Goal: Task Accomplishment & Management: Use online tool/utility

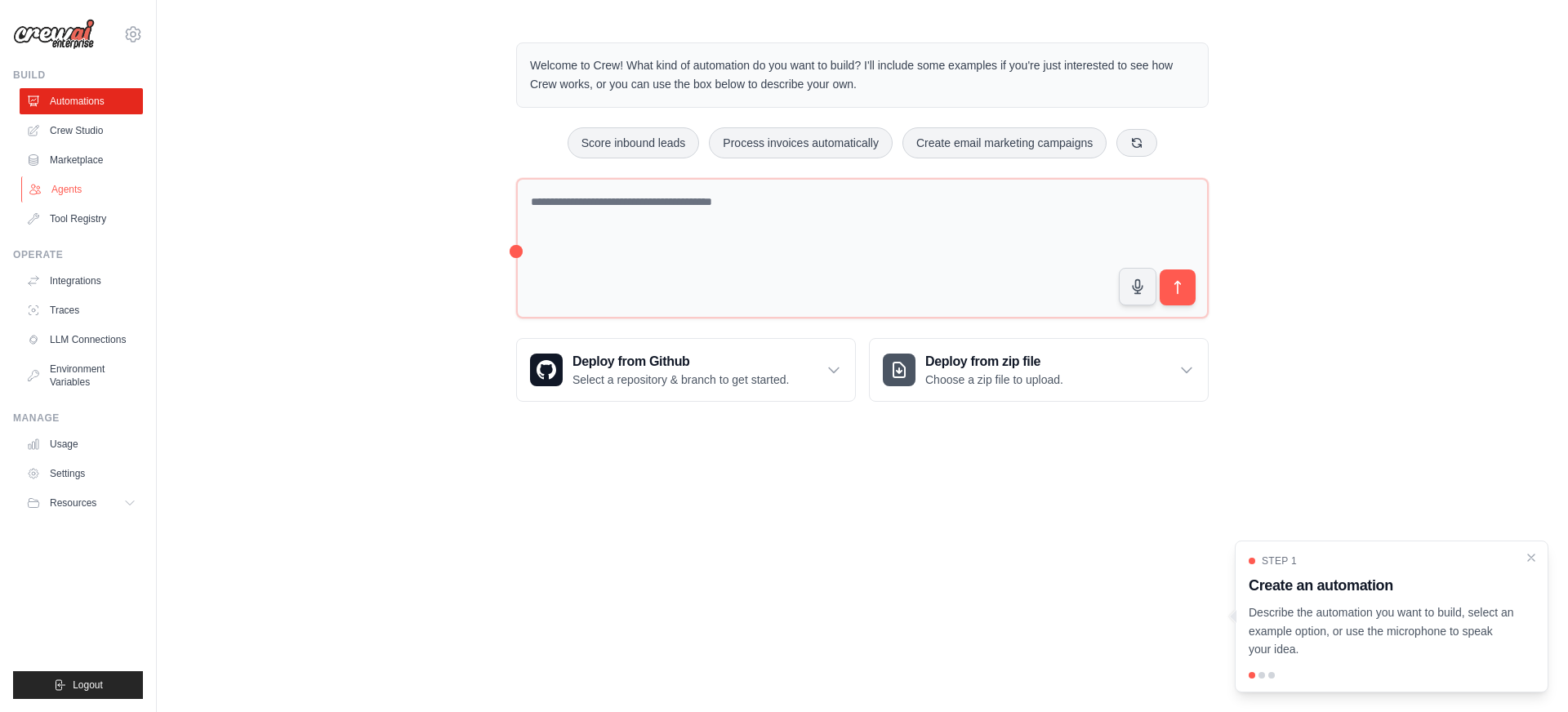
click at [110, 182] on link "Agents" at bounding box center [83, 189] width 123 height 26
click at [109, 183] on link "Agents" at bounding box center [83, 189] width 123 height 26
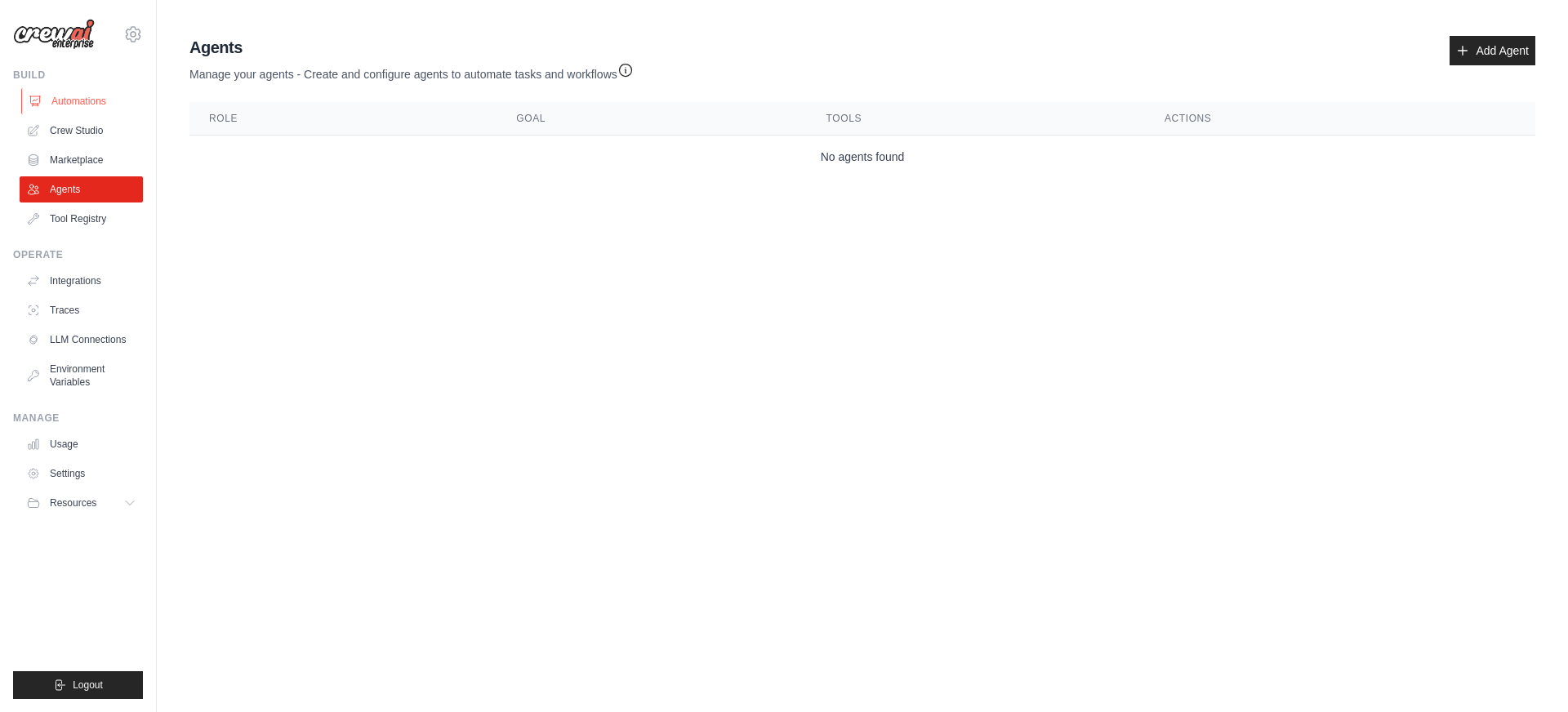
click at [97, 104] on link "Automations" at bounding box center [83, 101] width 123 height 26
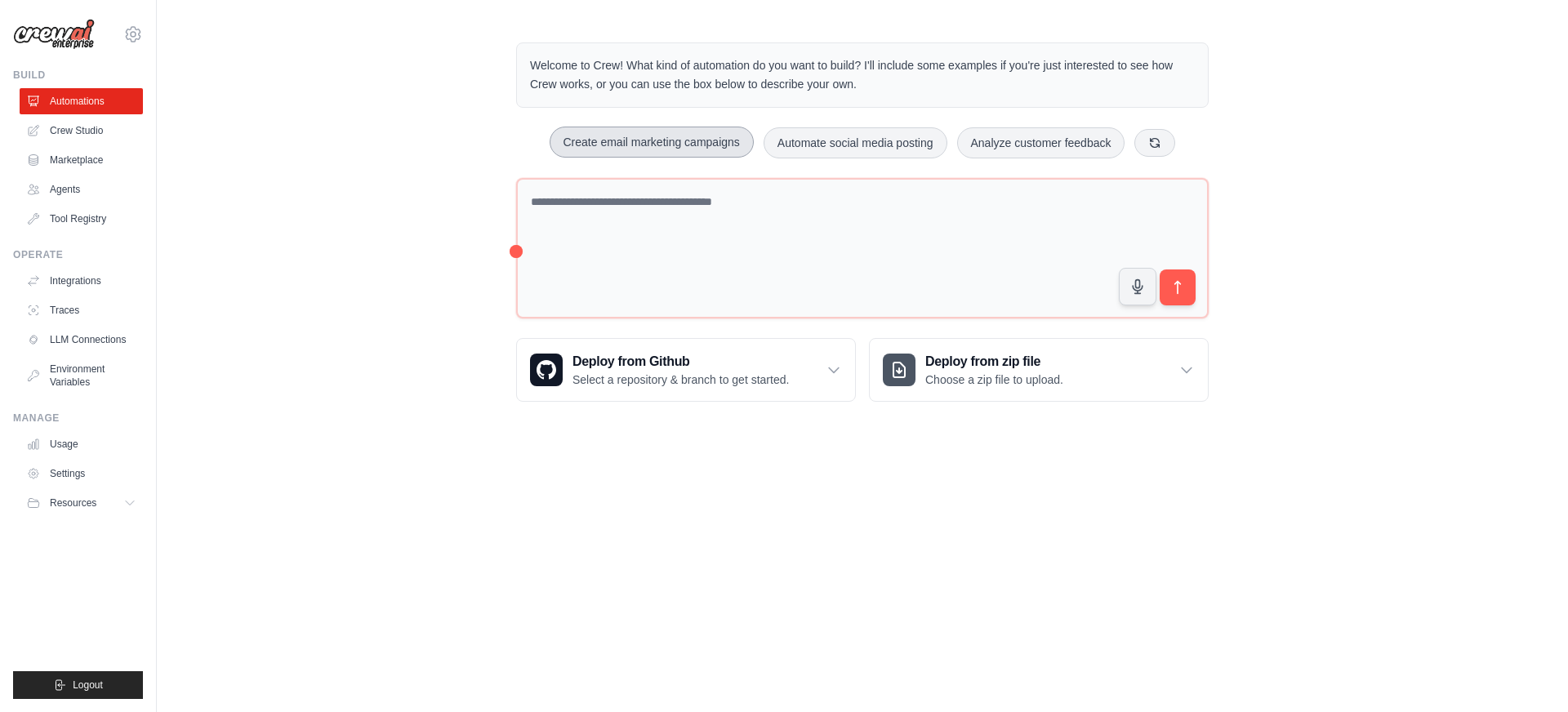
click at [667, 141] on button "Create email marketing campaigns" at bounding box center [651, 142] width 204 height 31
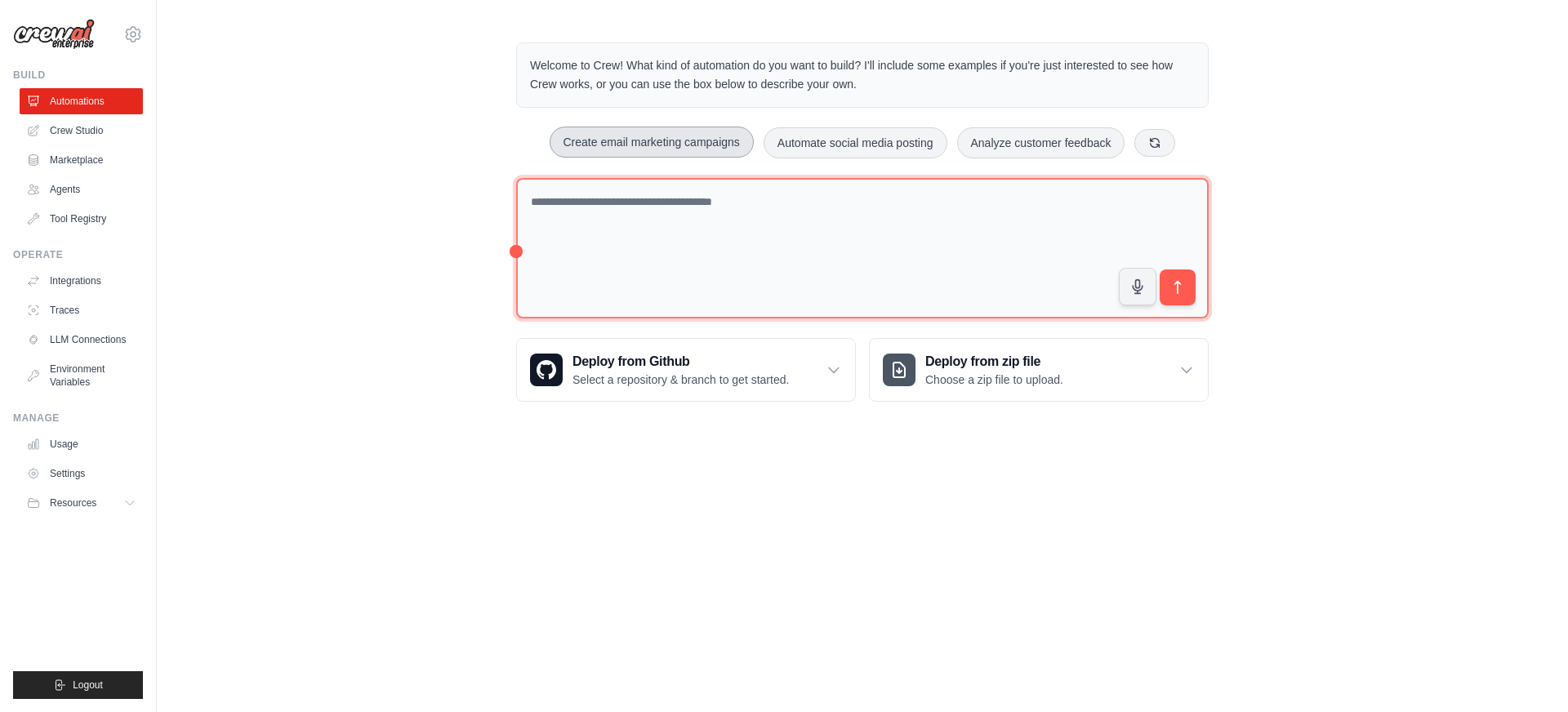
type textarea "**********"
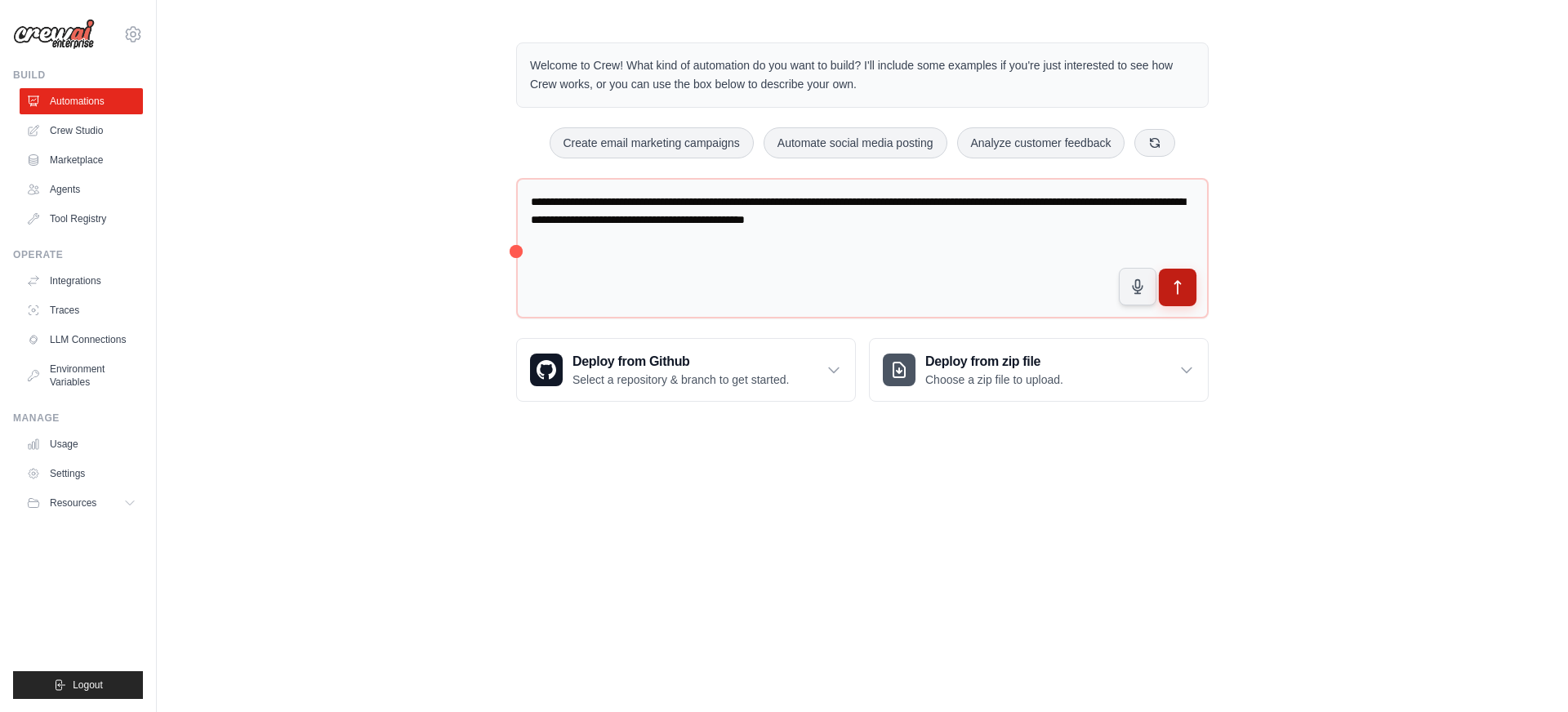
click at [1172, 302] on button "submit" at bounding box center [1177, 287] width 37 height 37
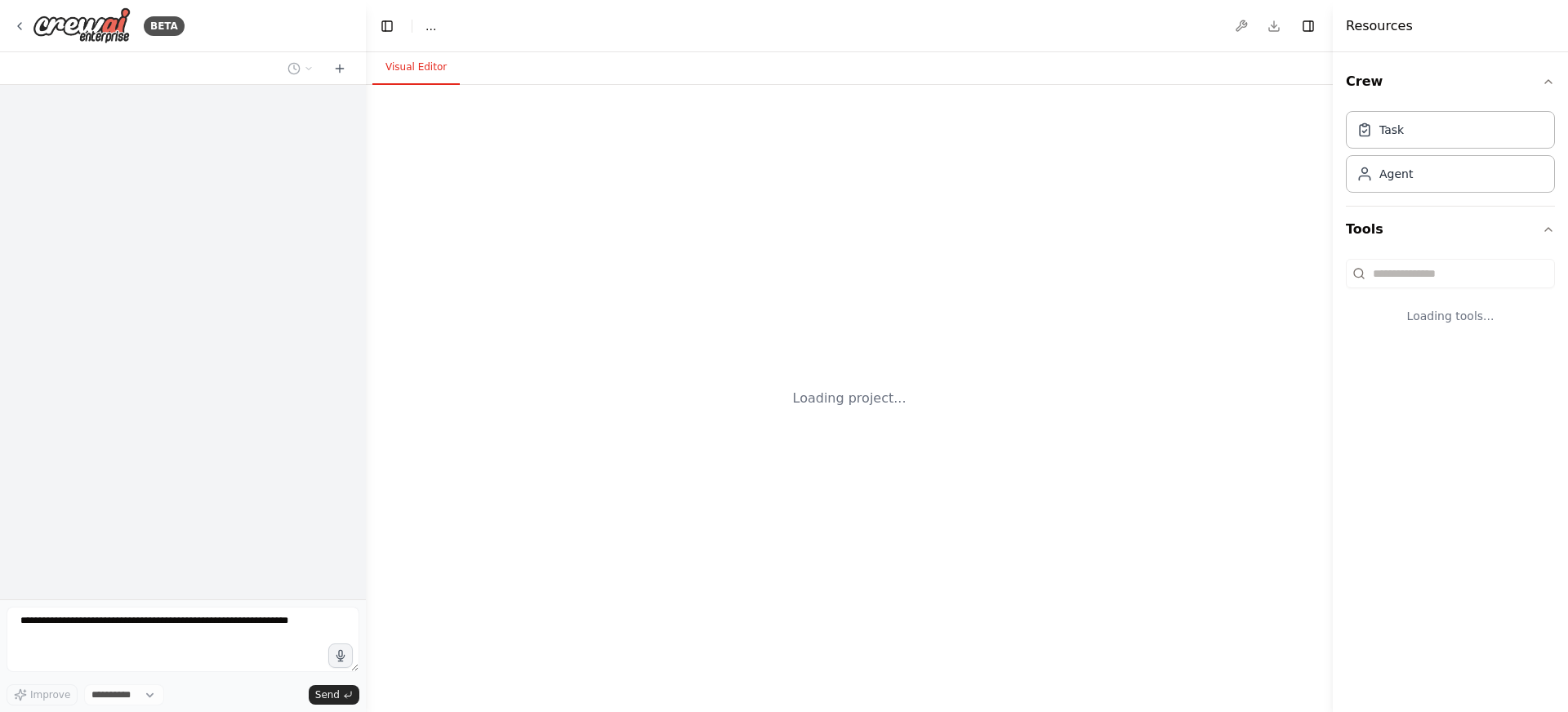
select select "****"
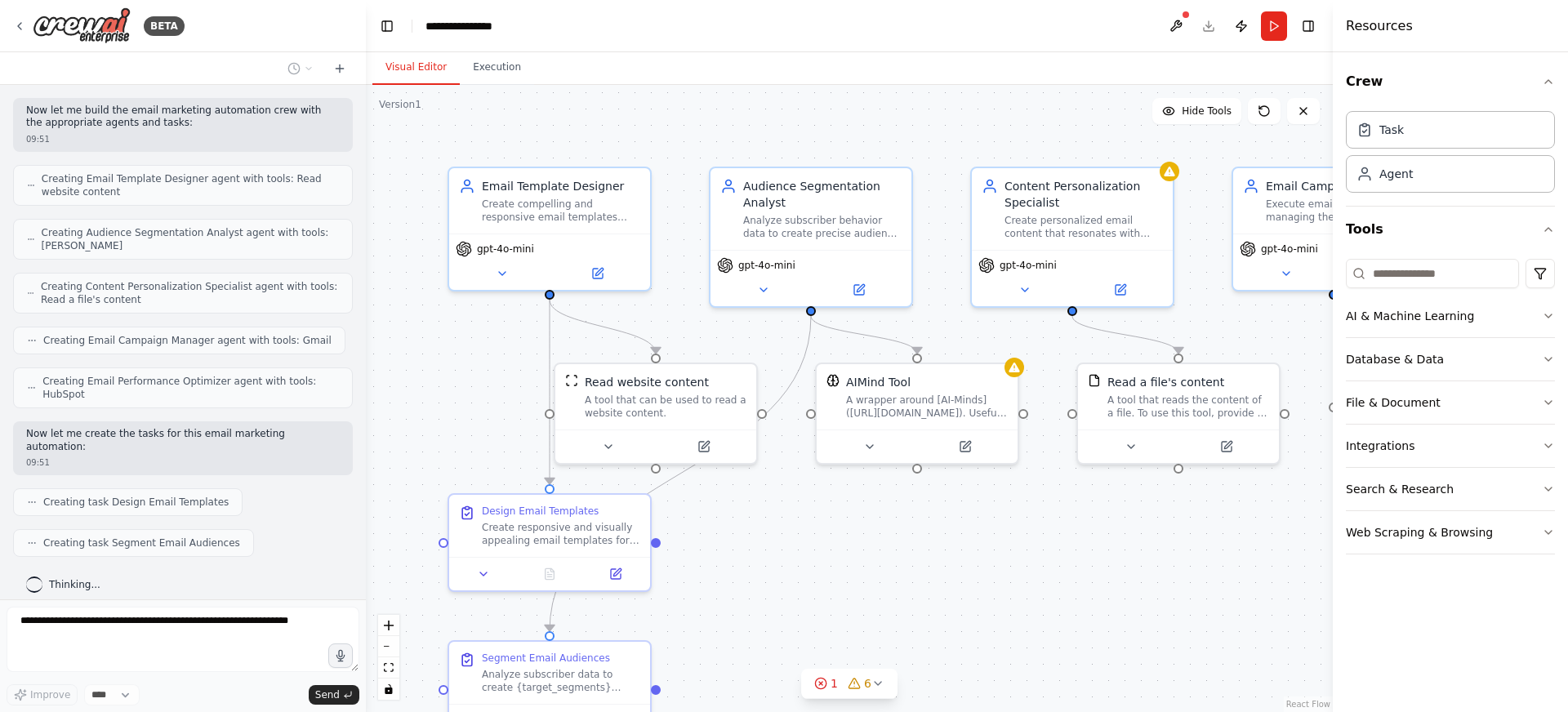
scroll to position [460, 0]
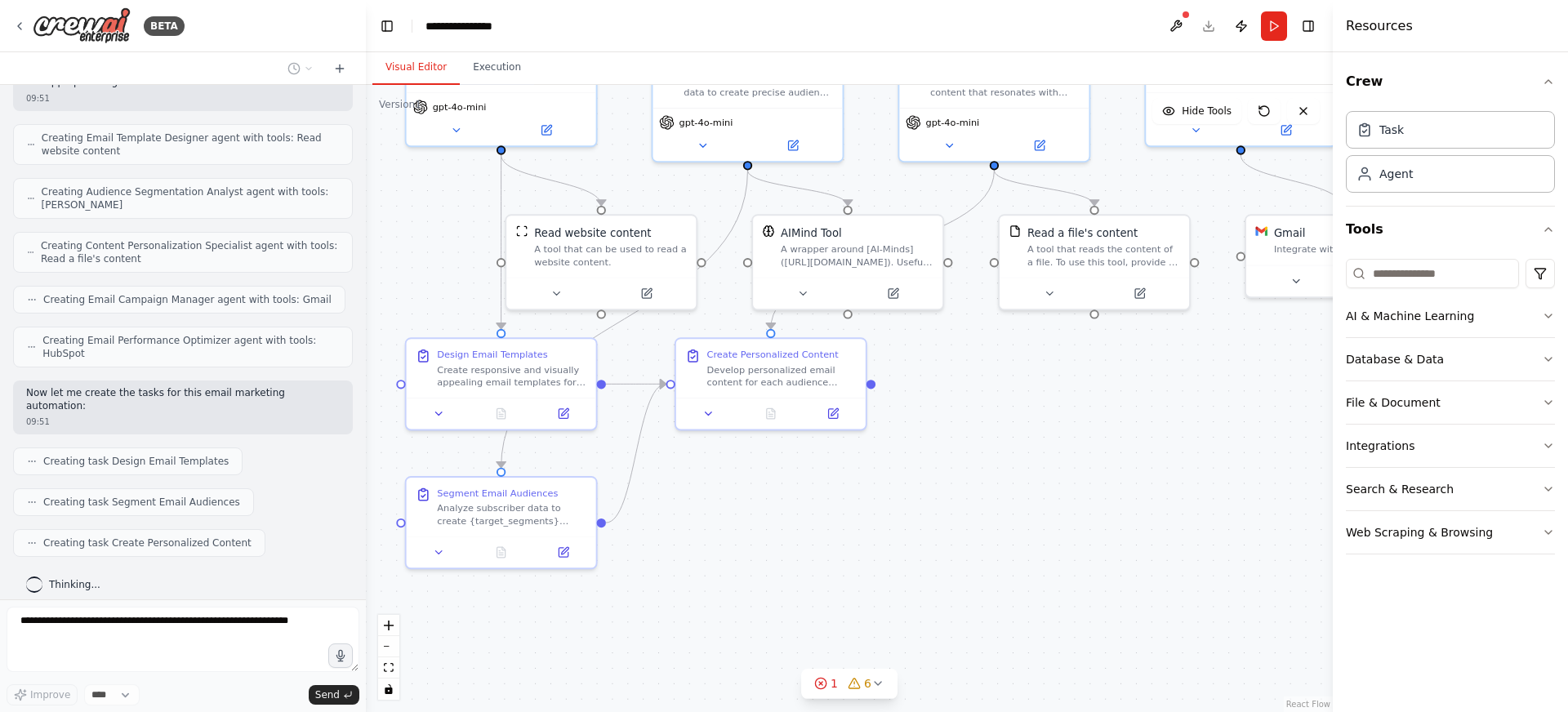
drag, startPoint x: 1060, startPoint y: 543, endPoint x: 964, endPoint y: 359, distance: 207.5
click at [964, 359] on div ".deletable-edge-delete-btn { width: 20px; height: 20px; border: 0px solid #ffff…" at bounding box center [849, 399] width 967 height 628
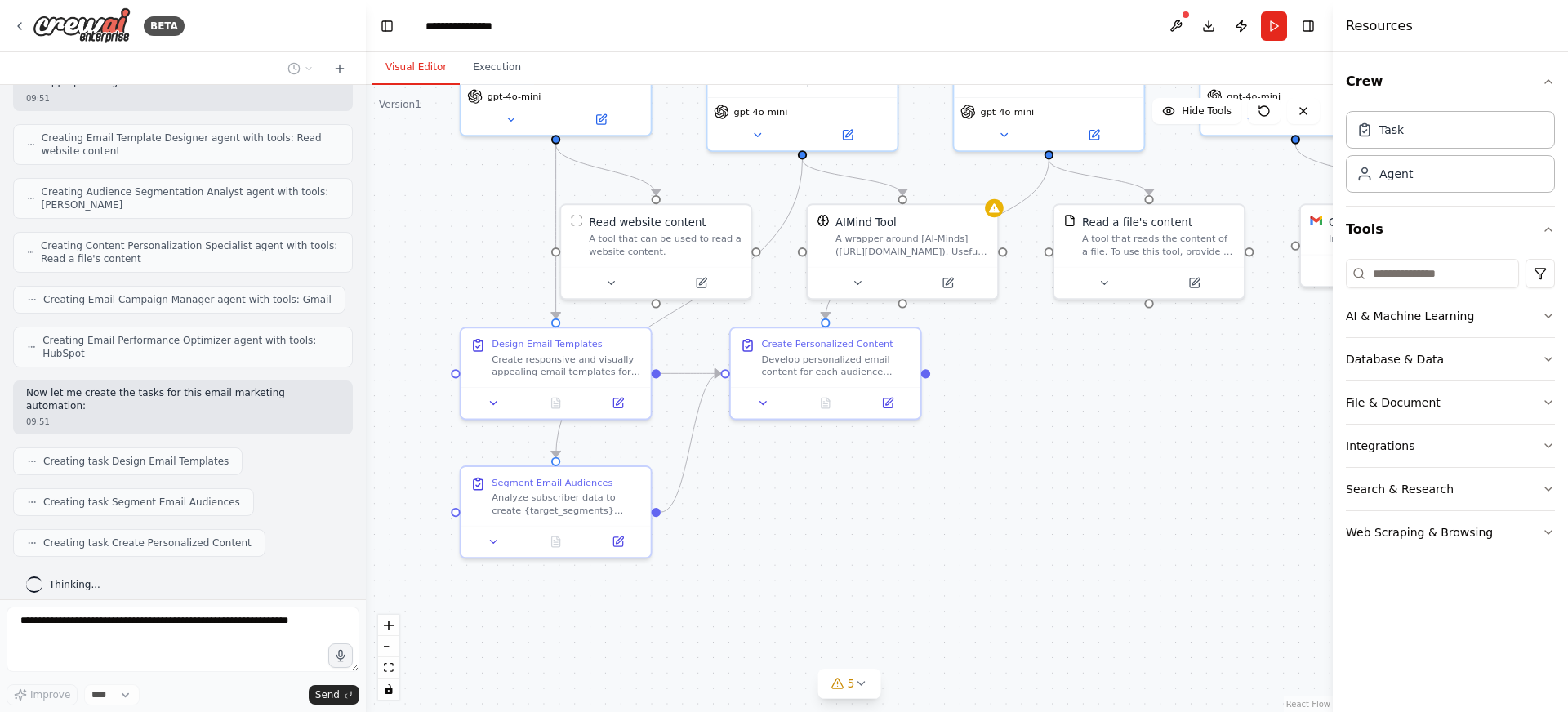
drag, startPoint x: 962, startPoint y: 367, endPoint x: 1033, endPoint y: 386, distance: 73.5
click at [1033, 386] on div ".deletable-edge-delete-btn { width: 20px; height: 20px; border: 0px solid #ffff…" at bounding box center [849, 399] width 967 height 628
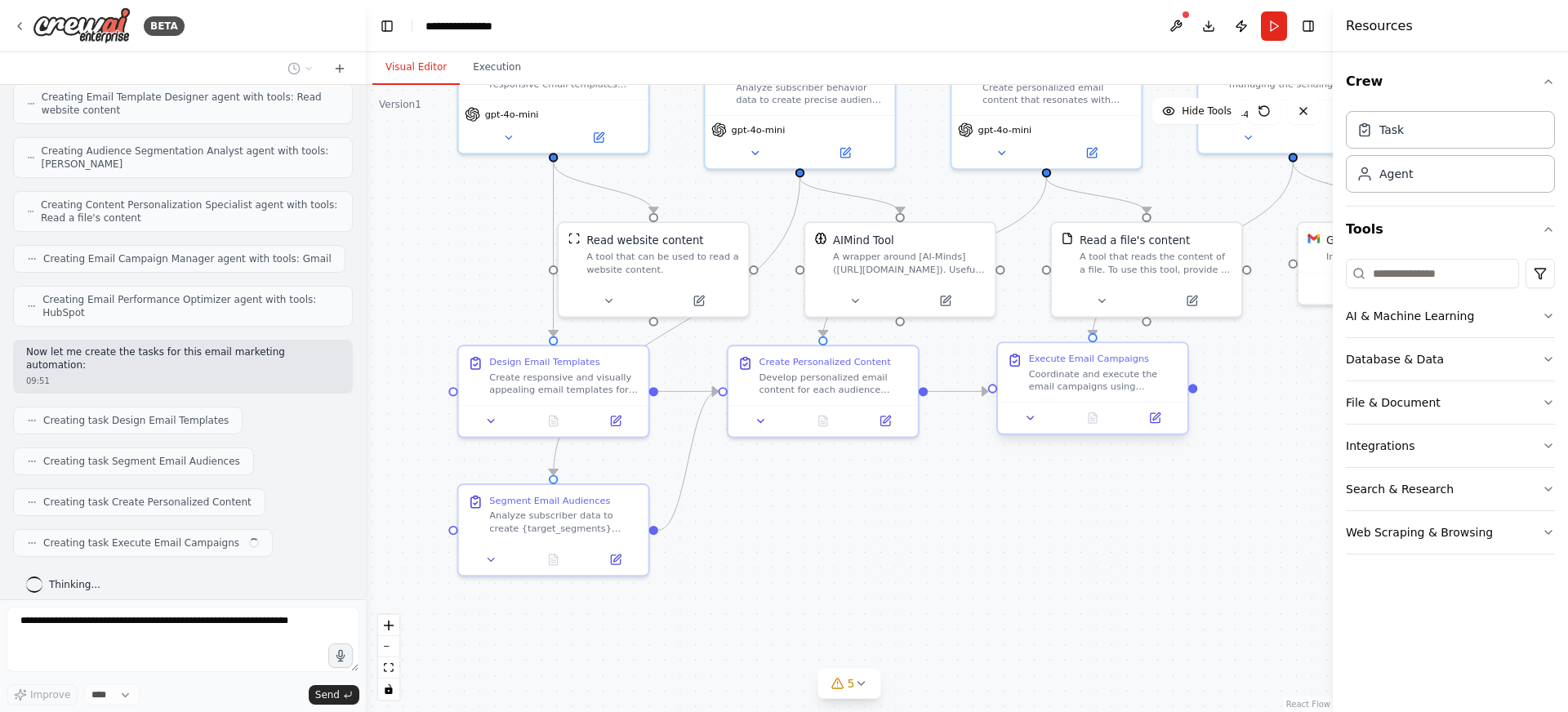
drag, startPoint x: 1033, startPoint y: 386, endPoint x: 1031, endPoint y: 404, distance: 18.1
click at [1031, 404] on div ".deletable-edge-delete-btn { width: 20px; height: 20px; border: 0px solid #ffff…" at bounding box center [849, 399] width 967 height 628
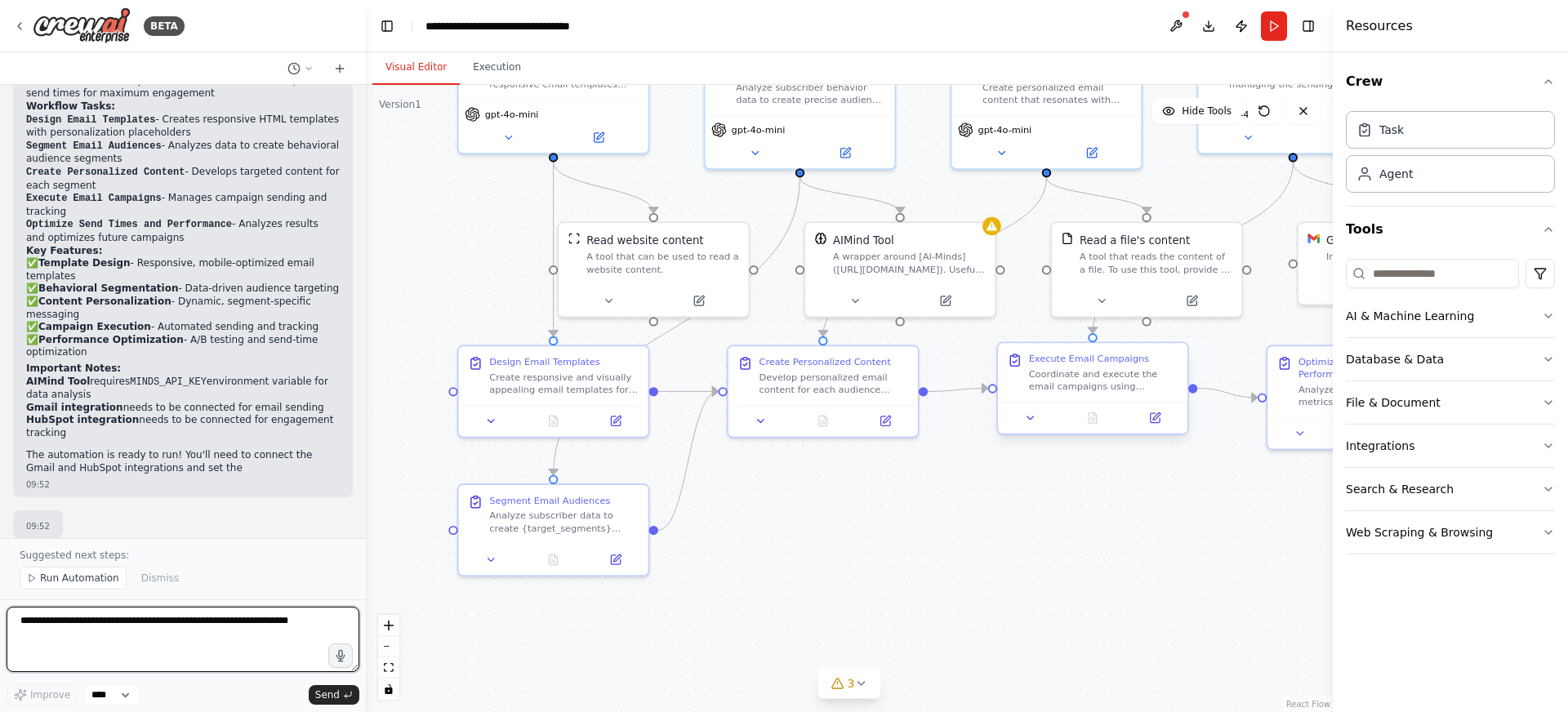
scroll to position [1353, 0]
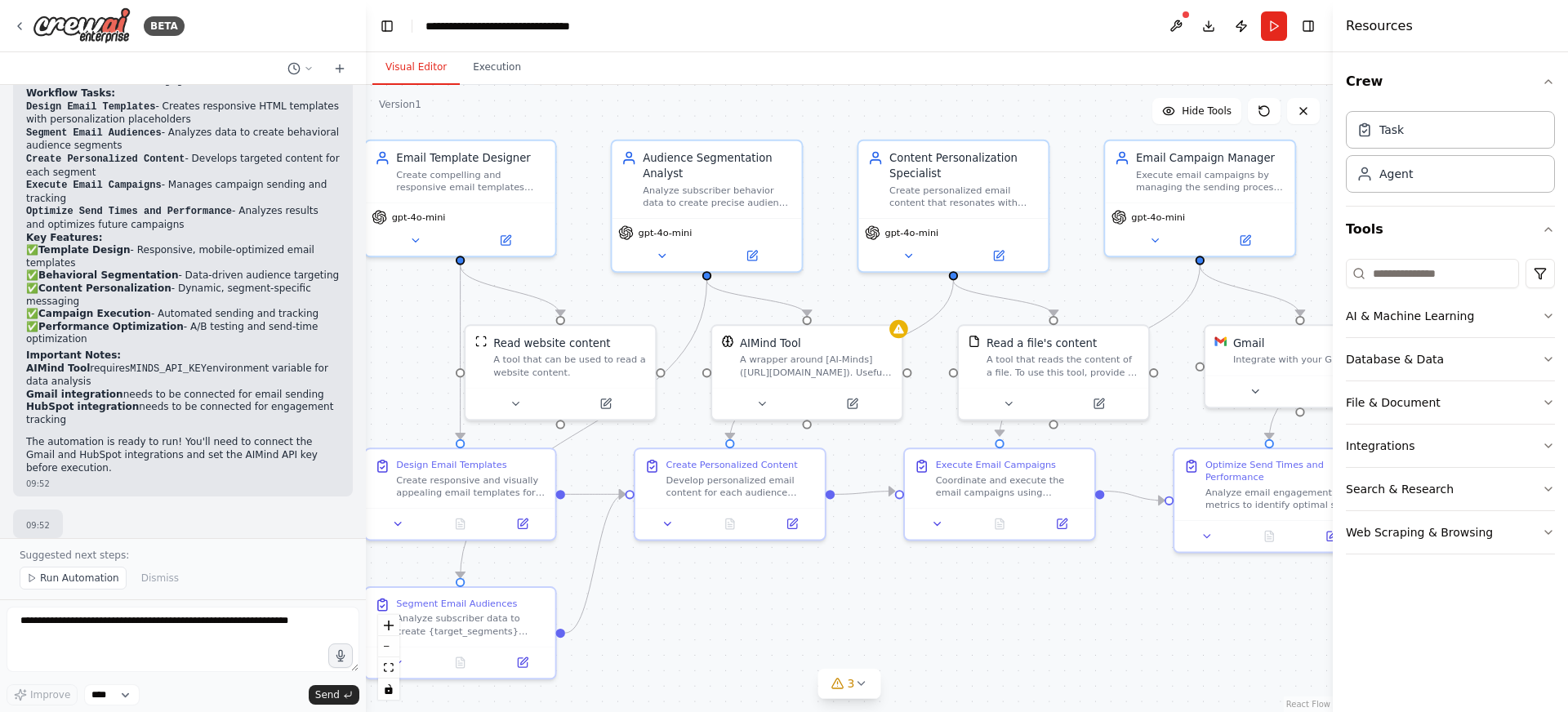
drag, startPoint x: 951, startPoint y: 491, endPoint x: 859, endPoint y: 593, distance: 137.4
click at [857, 593] on div ".deletable-edge-delete-btn { width: 20px; height: 20px; border: 0px solid #ffff…" at bounding box center [849, 399] width 967 height 628
drag, startPoint x: 859, startPoint y: 593, endPoint x: 843, endPoint y: 578, distance: 21.9
click at [854, 590] on div ".deletable-edge-delete-btn { width: 20px; height: 20px; border: 0px solid #ffff…" at bounding box center [849, 399] width 967 height 628
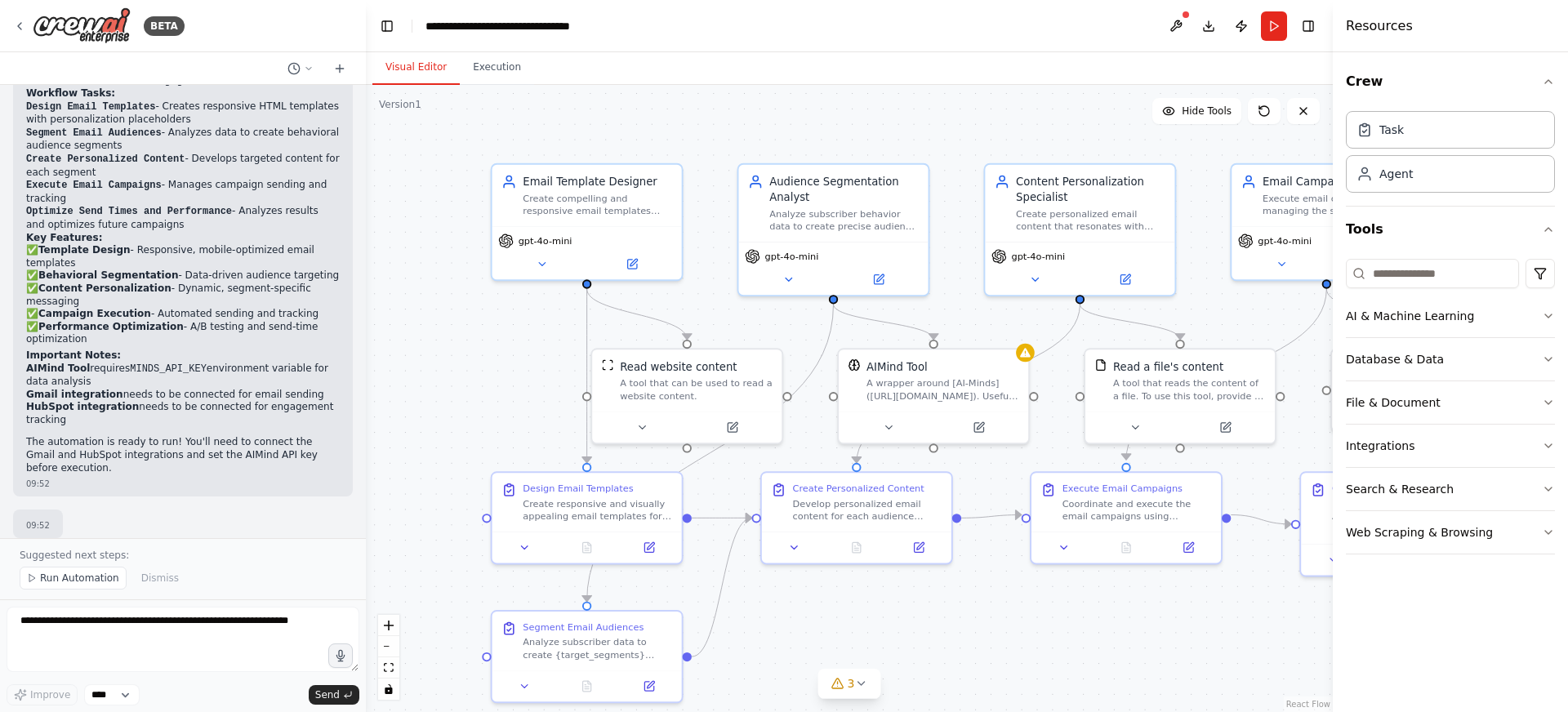
drag, startPoint x: 843, startPoint y: 578, endPoint x: 981, endPoint y: 603, distance: 140.2
click at [983, 605] on div ".deletable-edge-delete-btn { width: 20px; height: 20px; border: 0px solid #ffff…" at bounding box center [849, 399] width 967 height 628
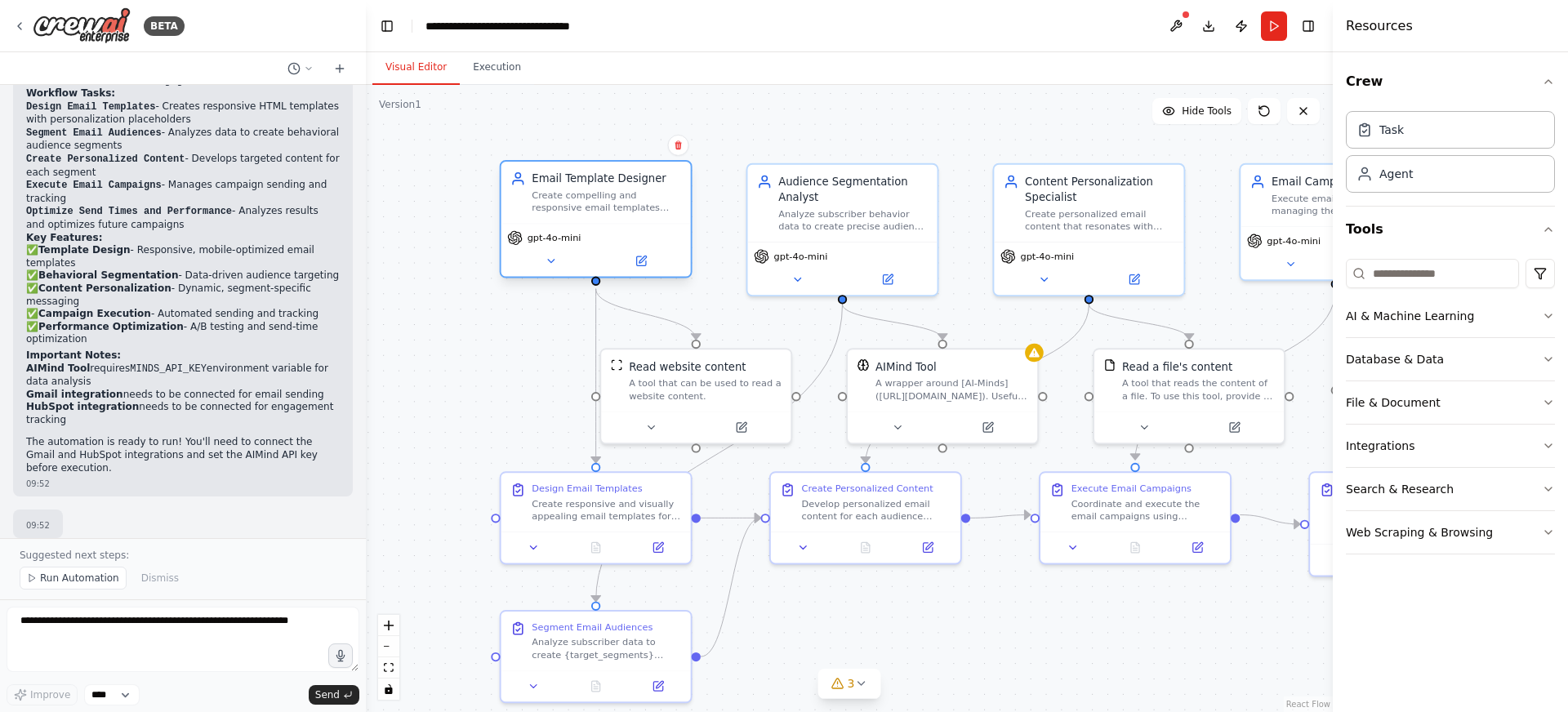
click at [582, 202] on div "Create compelling and responsive email templates that drive engagement for {cam…" at bounding box center [606, 202] width 150 height 25
click at [559, 262] on button at bounding box center [551, 261] width 87 height 19
click at [555, 258] on icon at bounding box center [550, 261] width 12 height 12
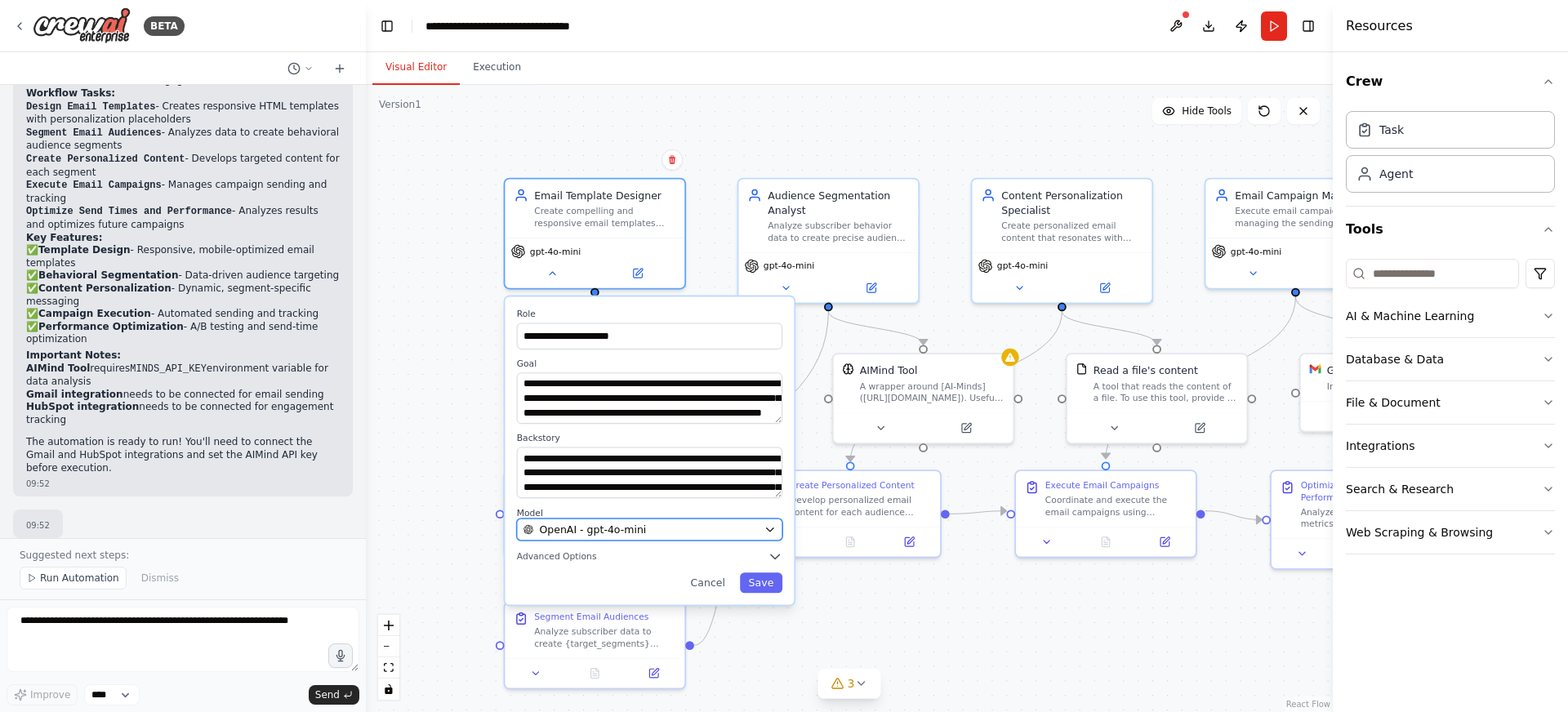
click at [588, 536] on span "OpenAI - gpt-4o-mini" at bounding box center [593, 530] width 107 height 15
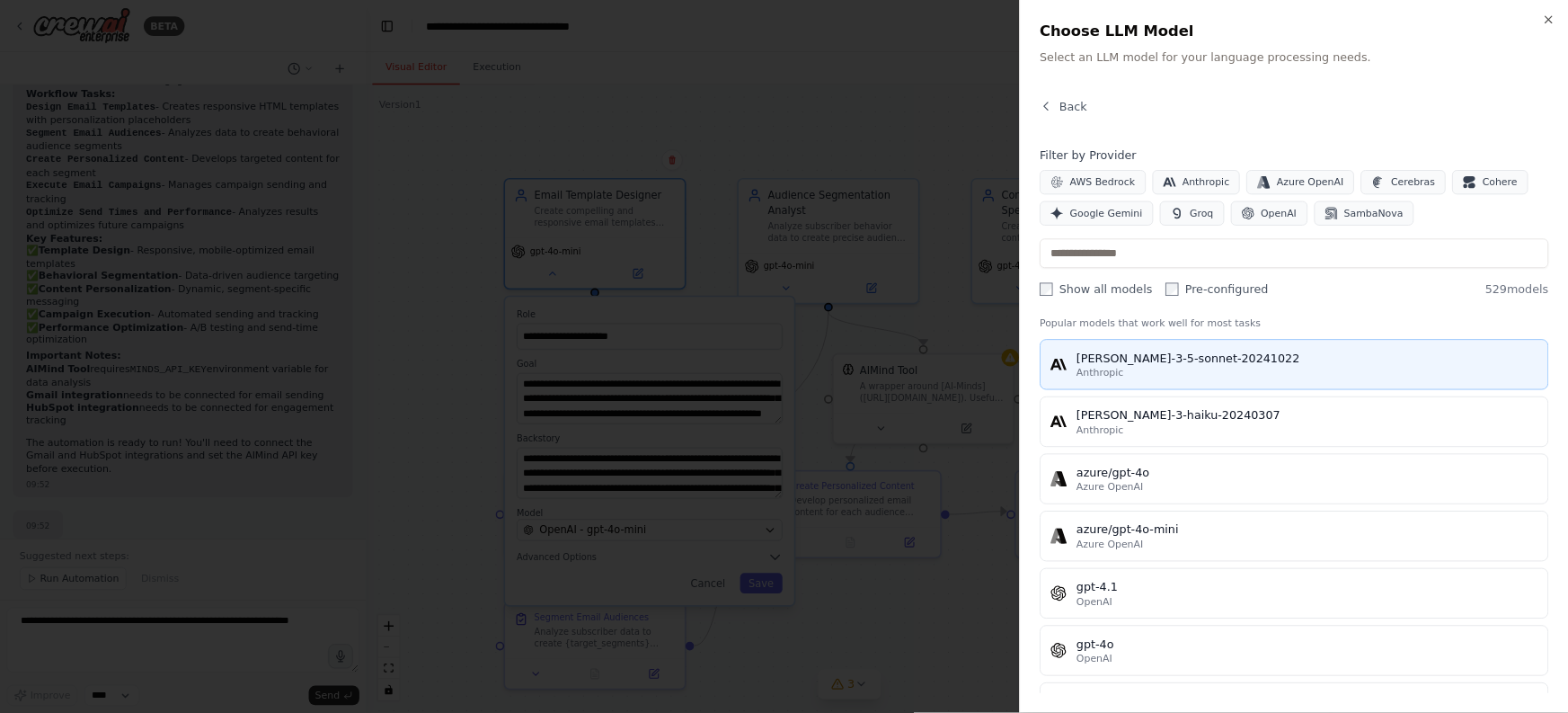
scroll to position [0, 0]
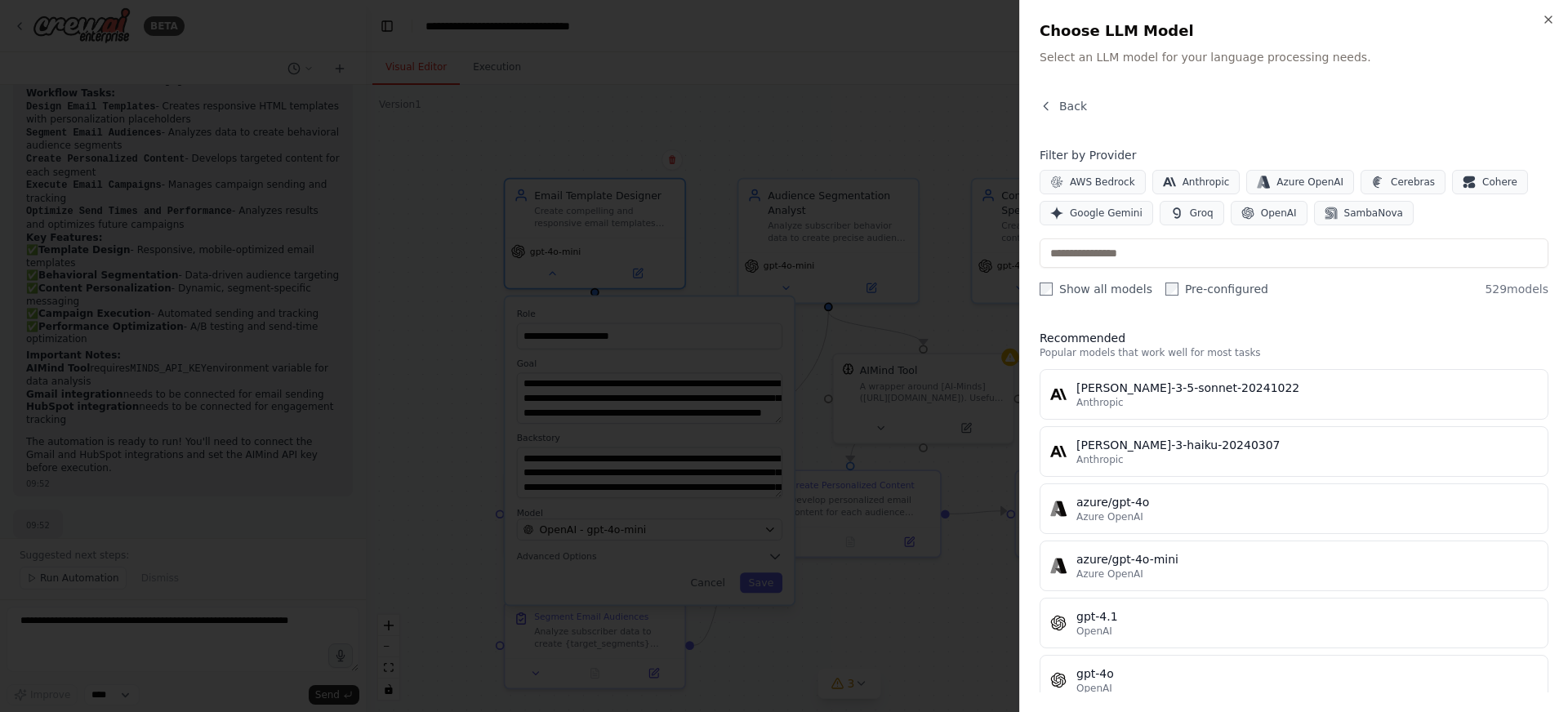
click at [671, 251] on div at bounding box center [784, 356] width 1568 height 712
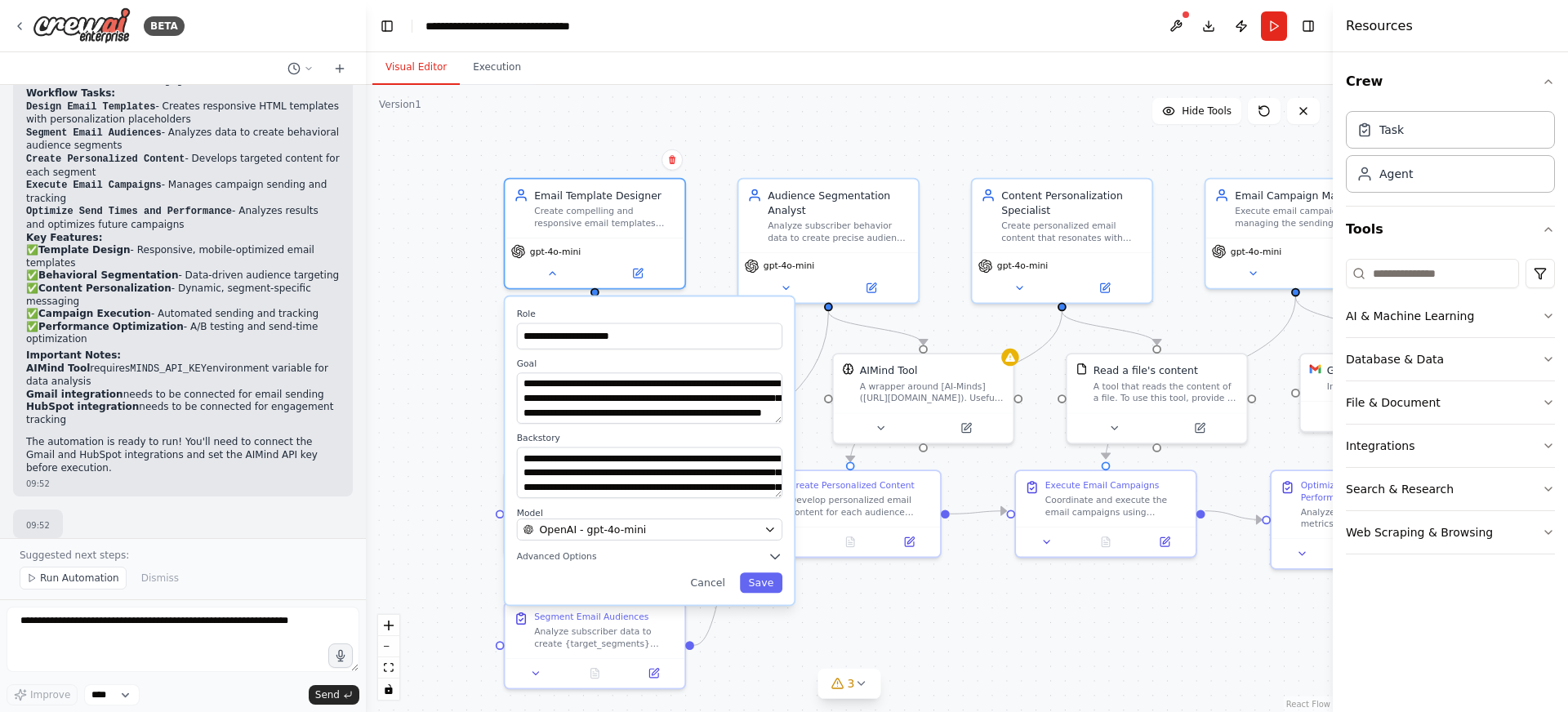
click at [467, 352] on div "**********" at bounding box center [849, 399] width 967 height 628
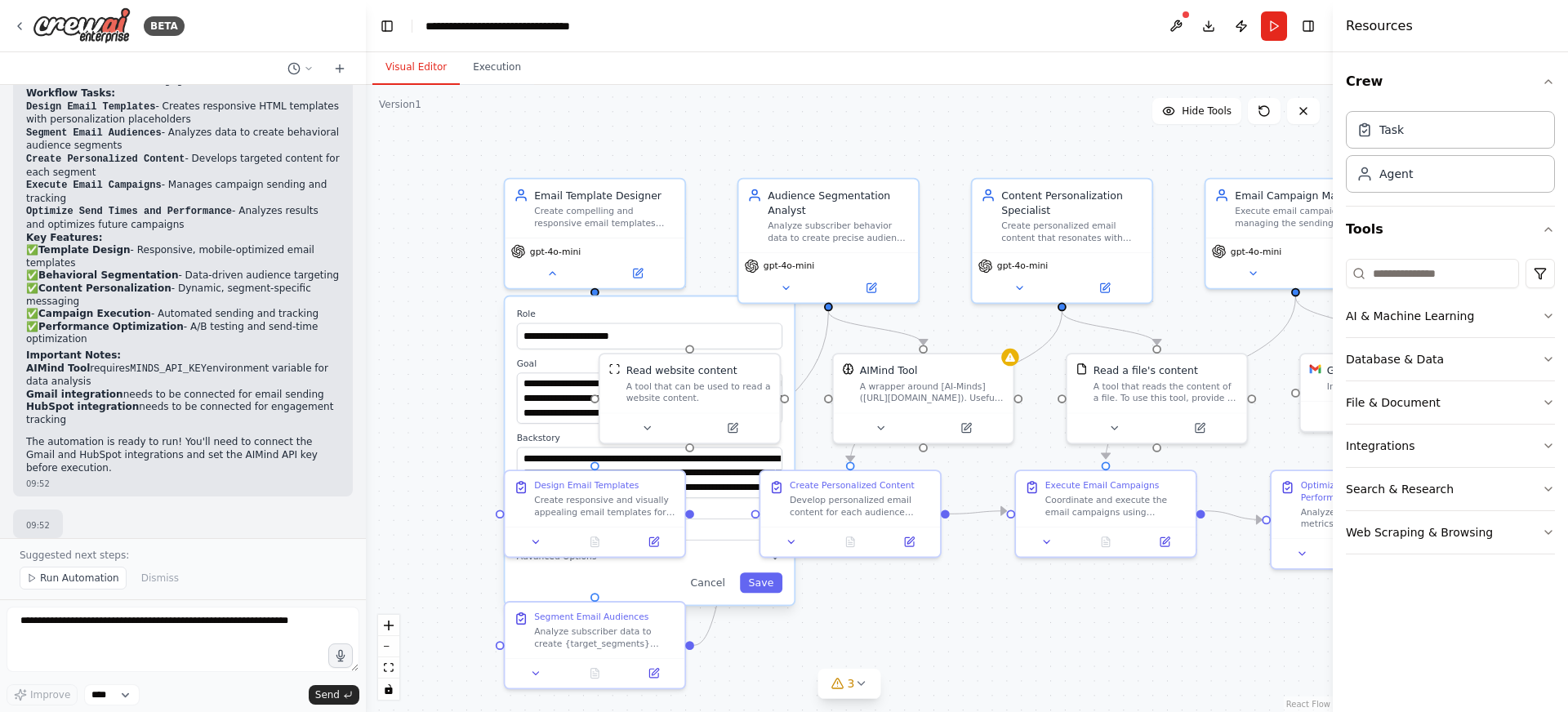
click at [475, 388] on div "**********" at bounding box center [849, 399] width 967 height 628
click at [718, 590] on button "Cancel" at bounding box center [708, 582] width 53 height 20
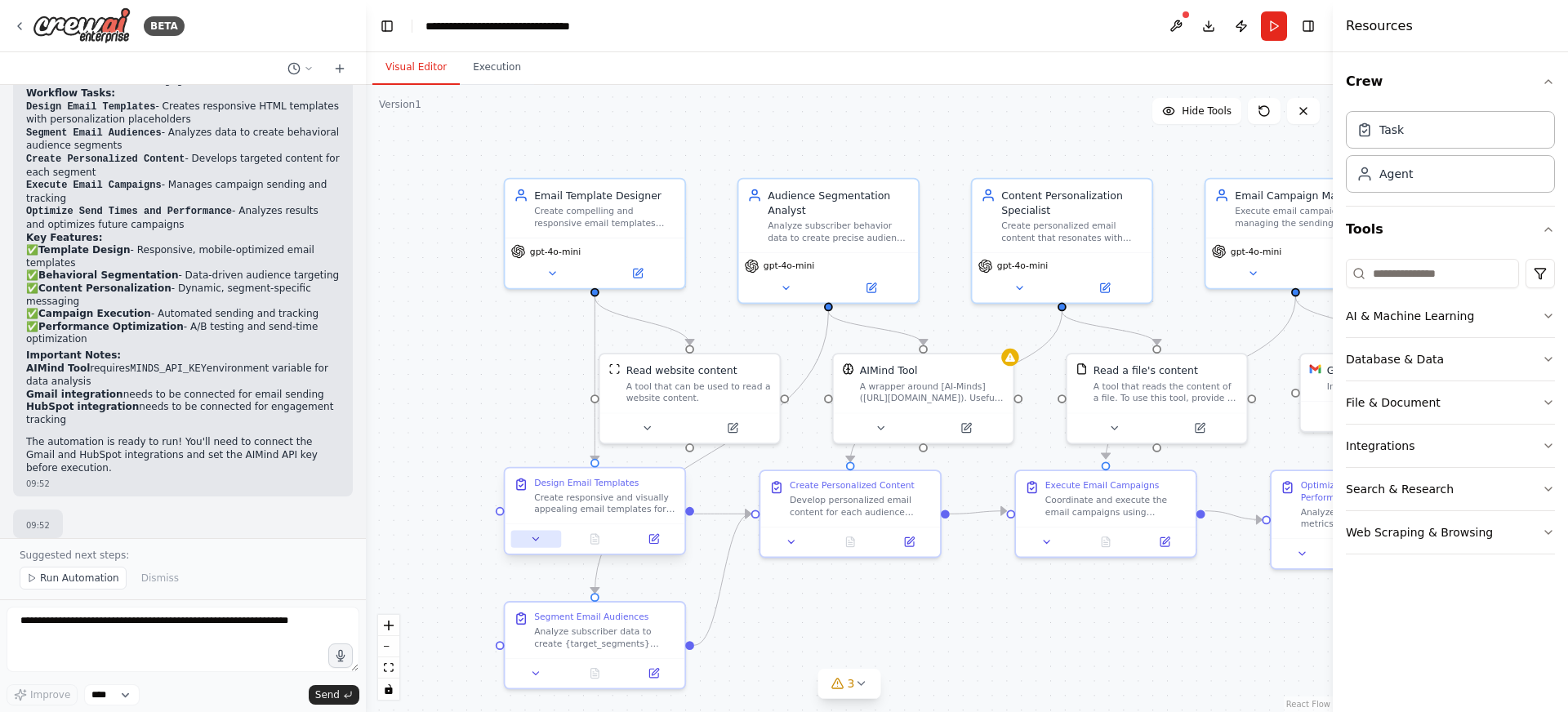
click at [543, 539] on button at bounding box center [536, 539] width 50 height 17
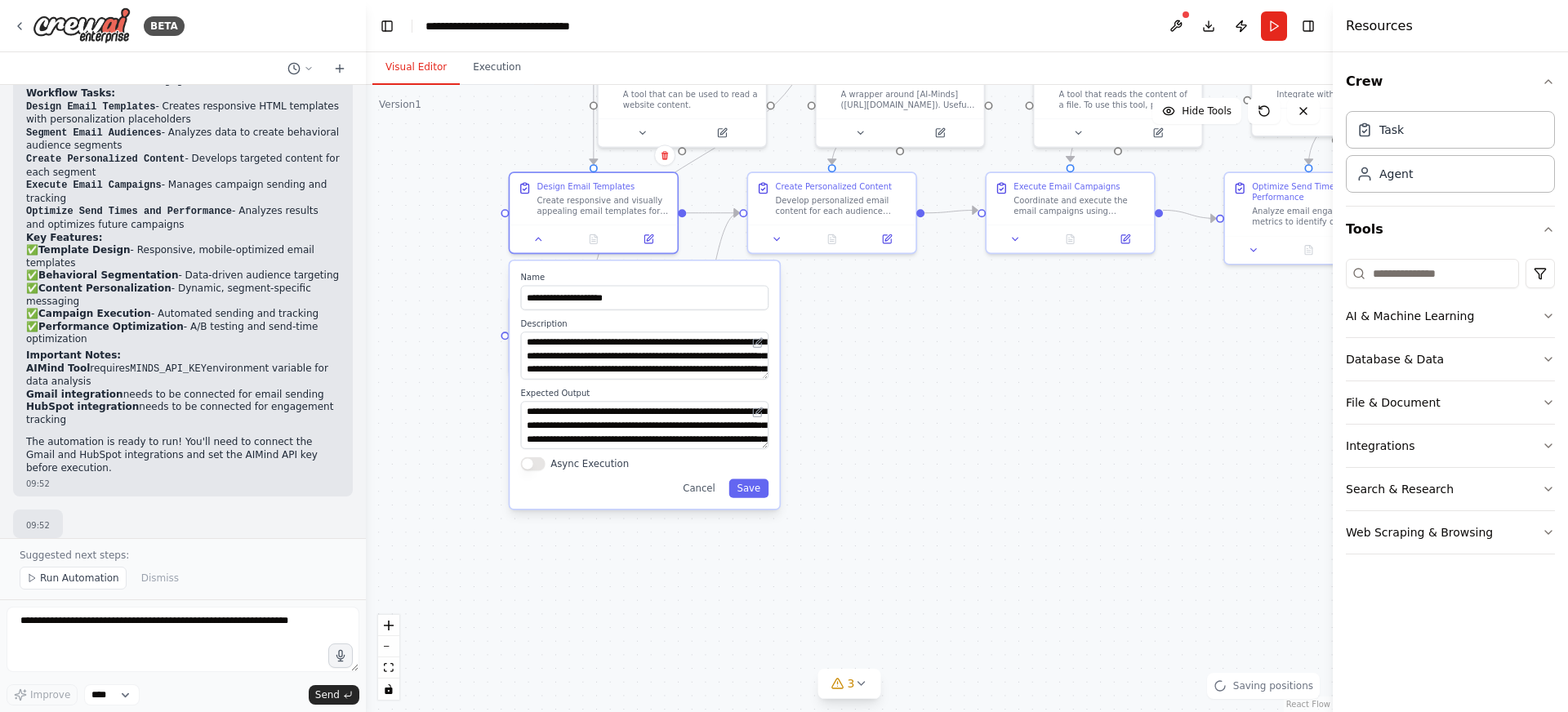
drag, startPoint x: 468, startPoint y: 584, endPoint x: 476, endPoint y: 281, distance: 303.1
click at [476, 281] on div ".deletable-edge-delete-btn { width: 20px; height: 20px; border: 0px solid #ffff…" at bounding box center [849, 399] width 967 height 628
click at [710, 488] on button "Cancel" at bounding box center [698, 486] width 48 height 19
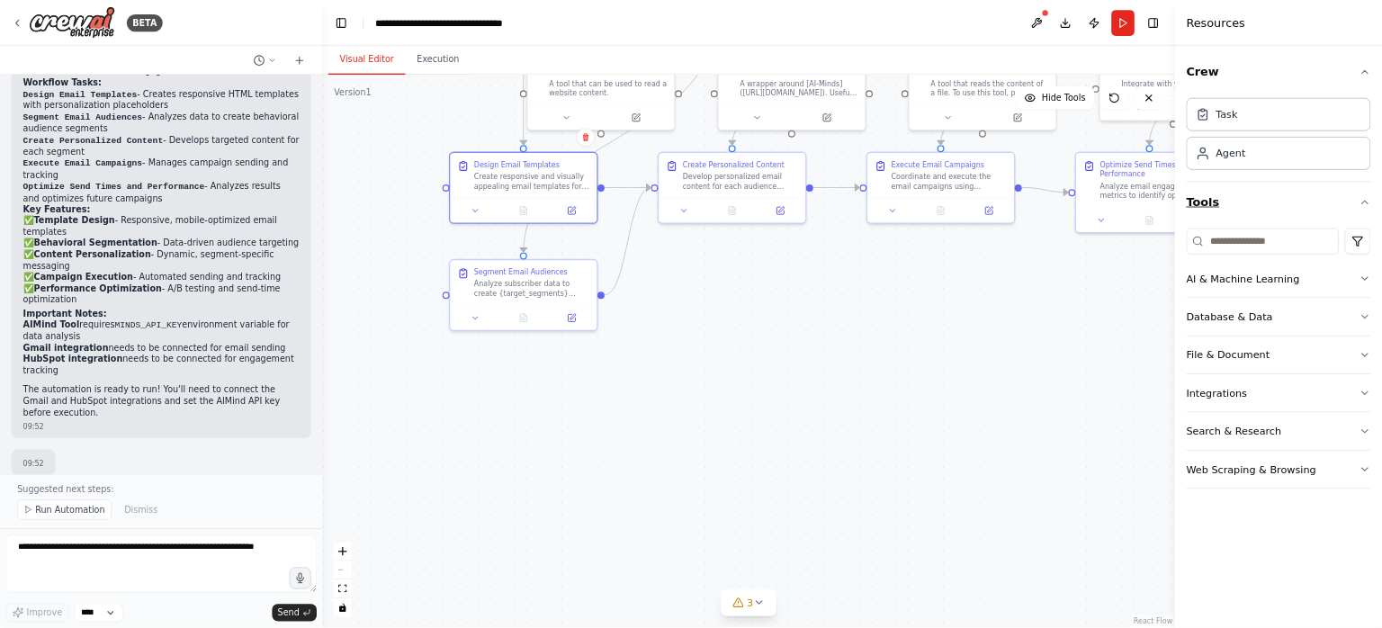
scroll to position [1490, 0]
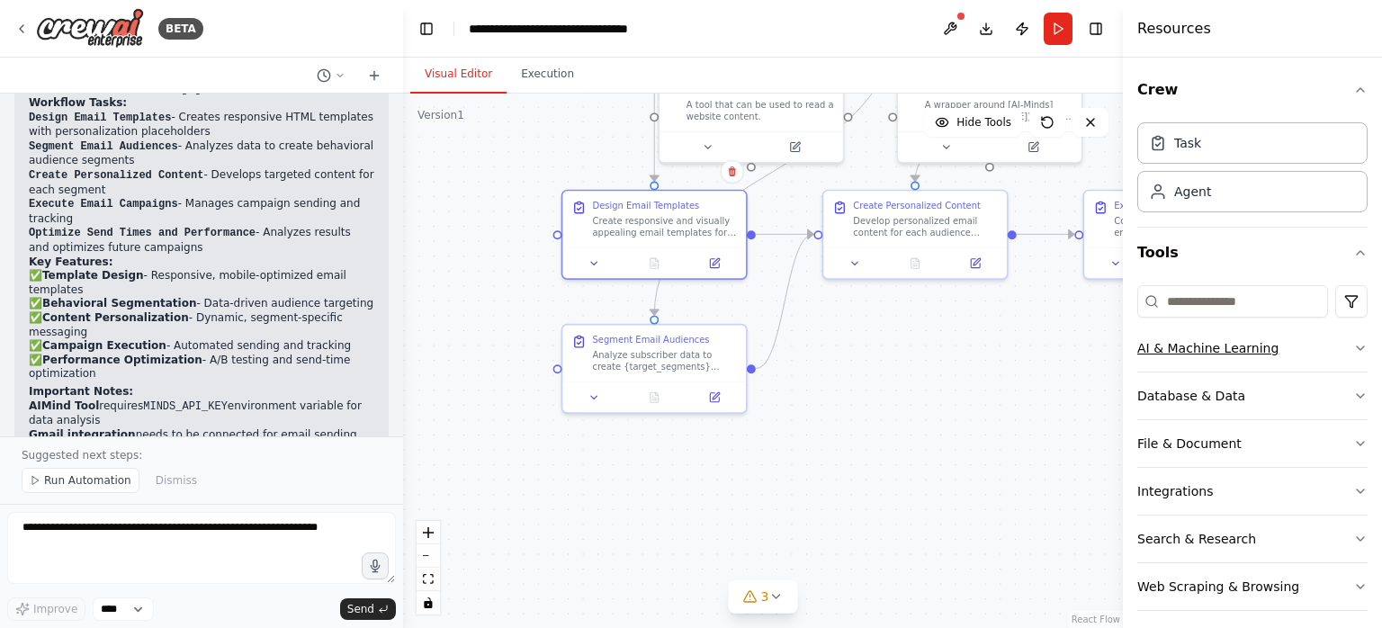
click at [1224, 351] on button "AI & Machine Learning" at bounding box center [1252, 348] width 230 height 47
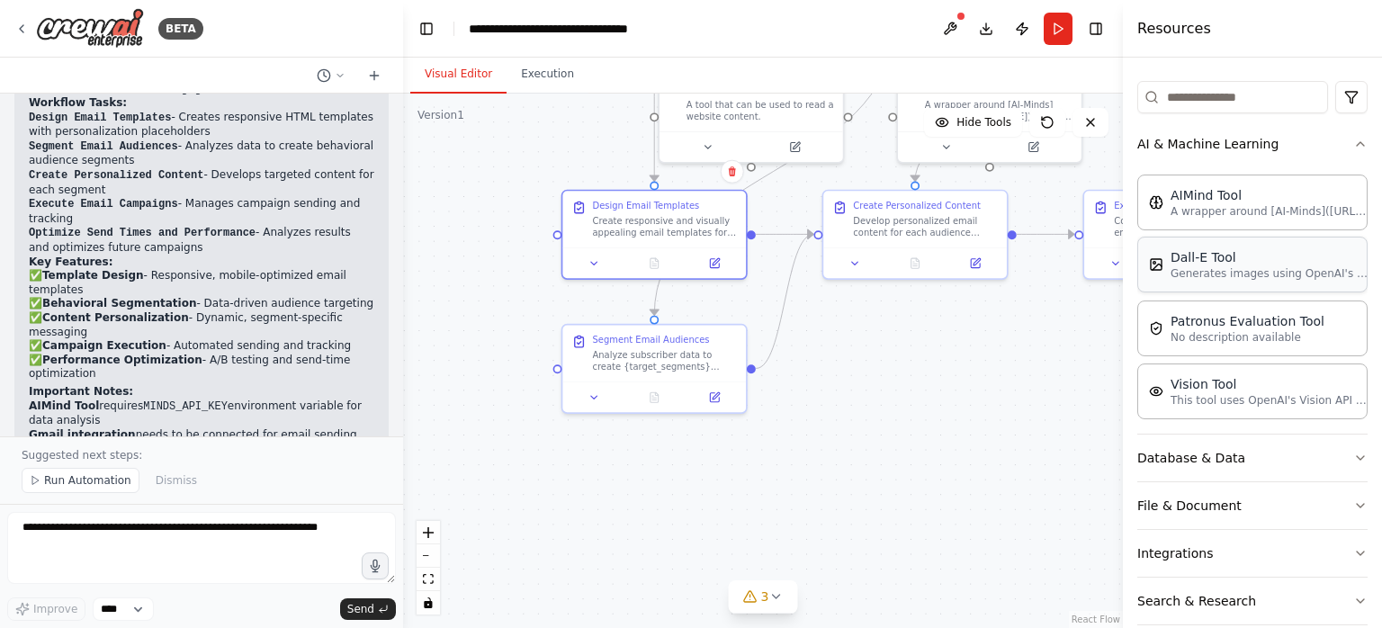
scroll to position [209, 0]
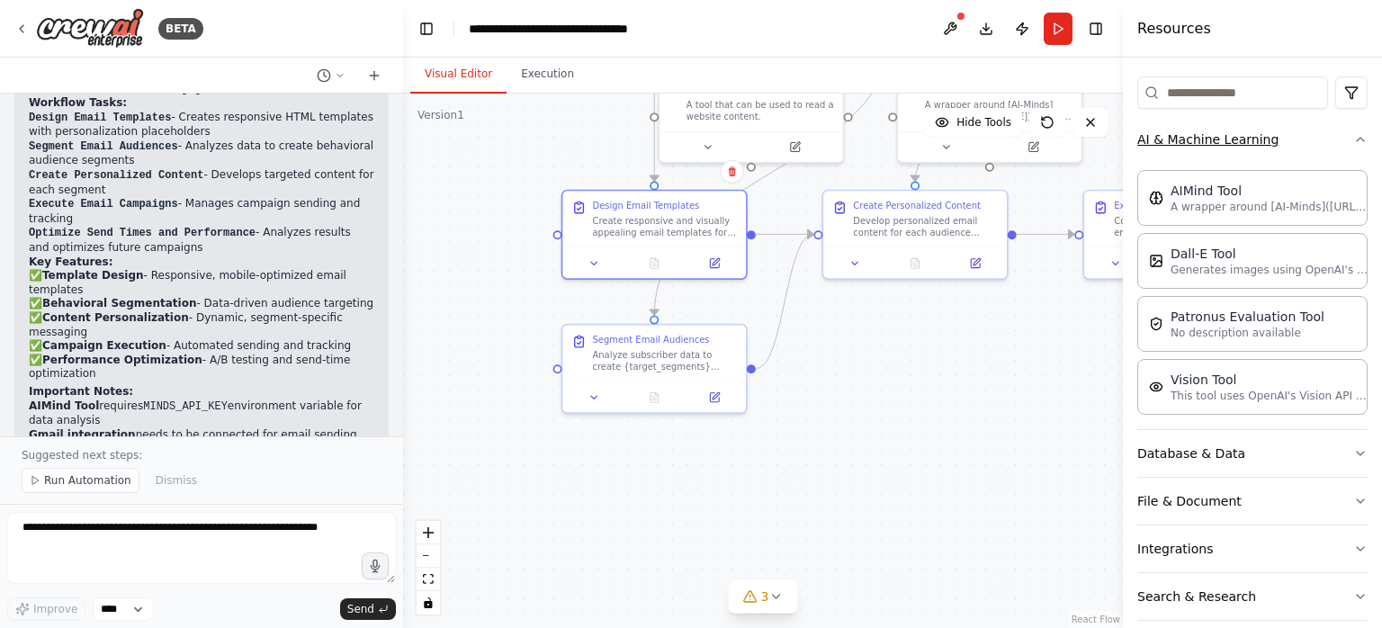
click at [1359, 139] on icon "button" at bounding box center [1360, 139] width 14 height 14
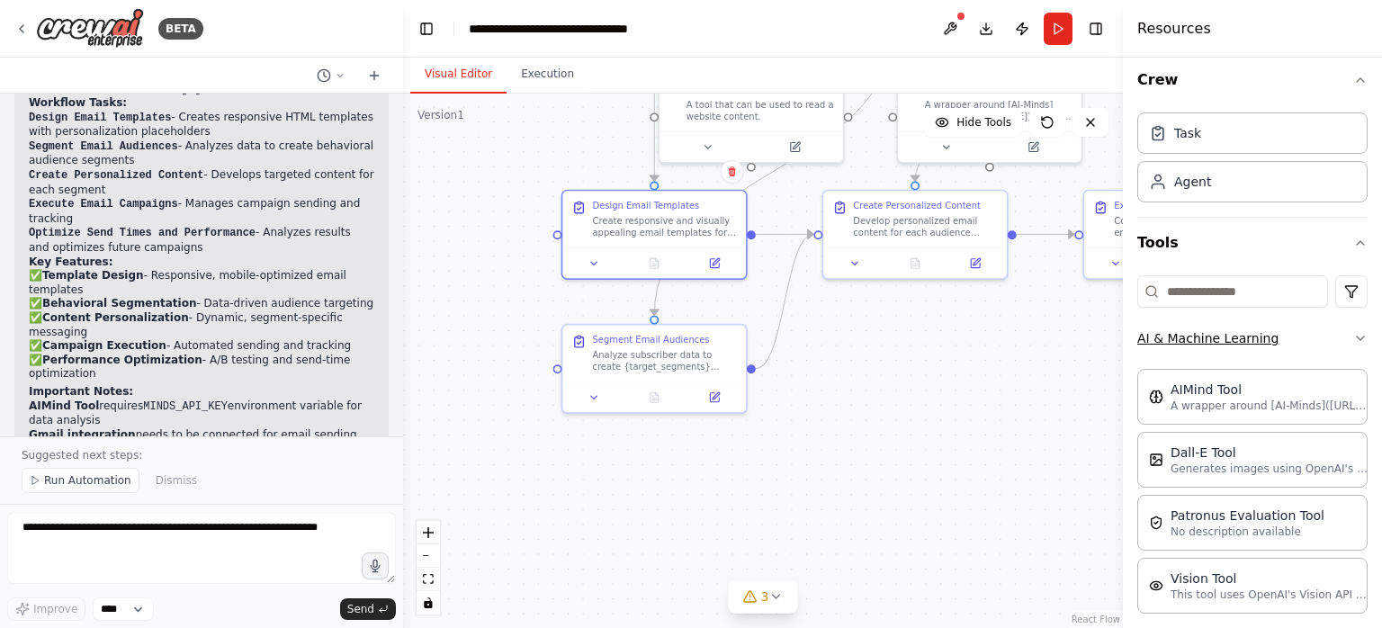
scroll to position [10, 0]
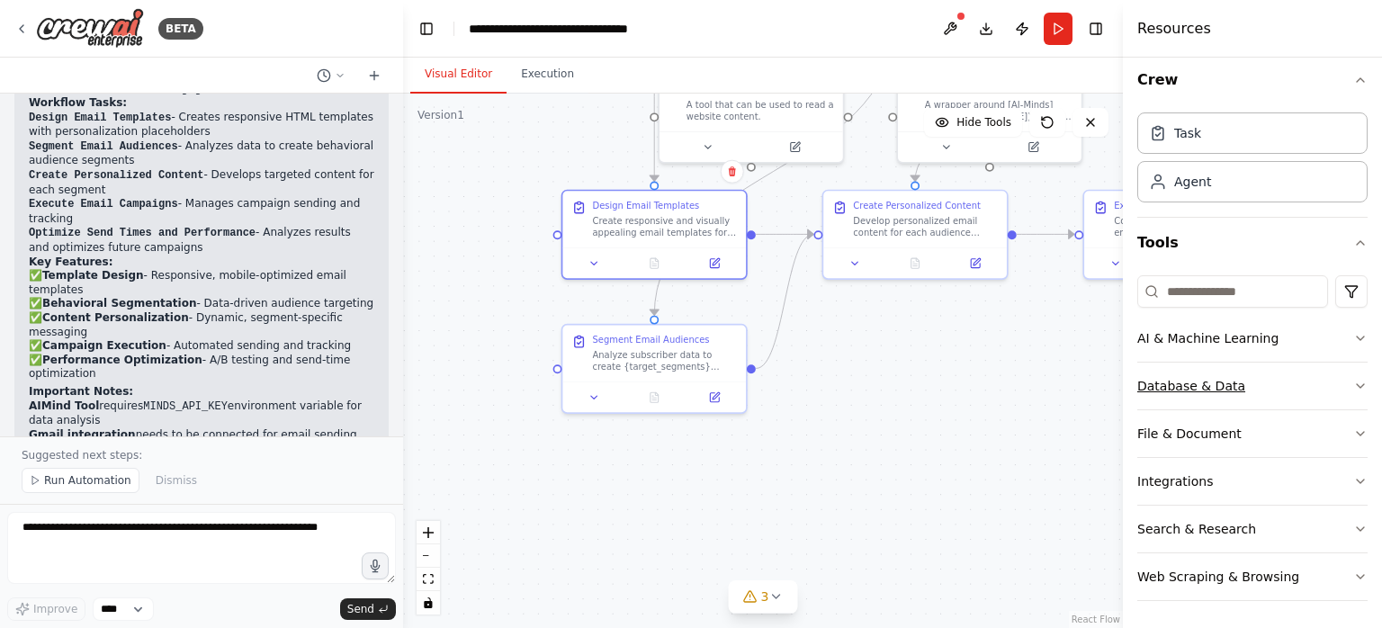
click at [1337, 387] on button "Database & Data" at bounding box center [1252, 385] width 230 height 47
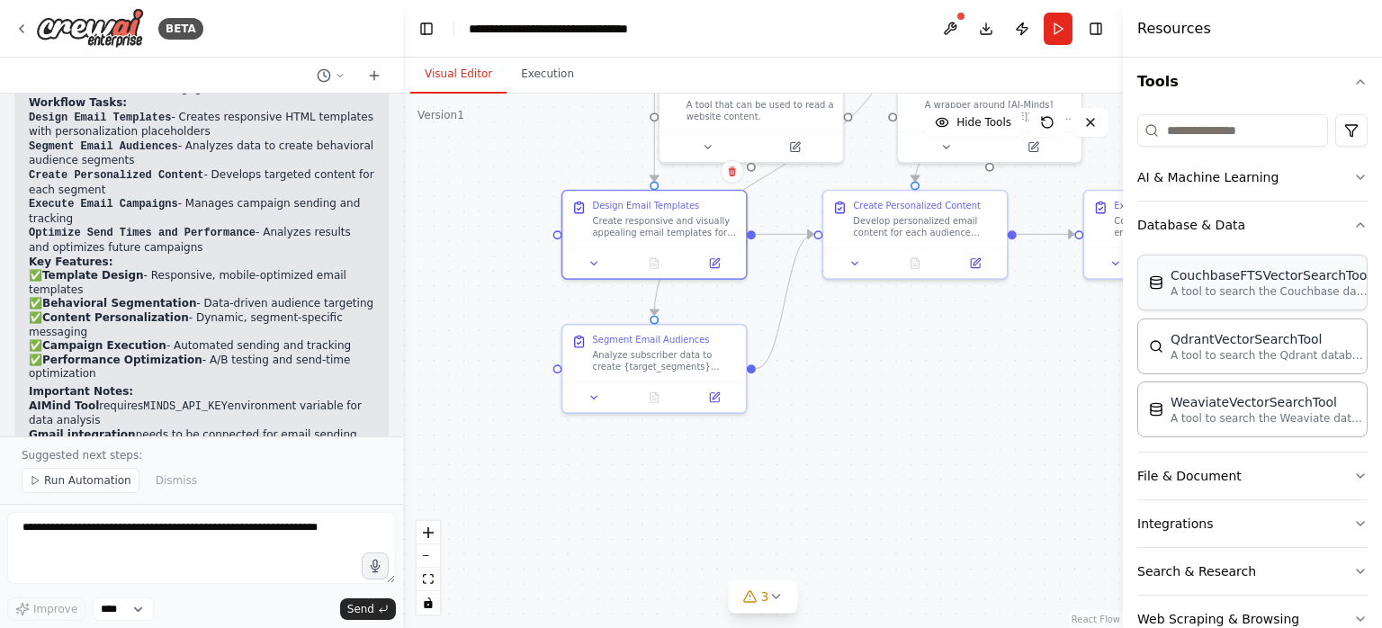
scroll to position [185, 0]
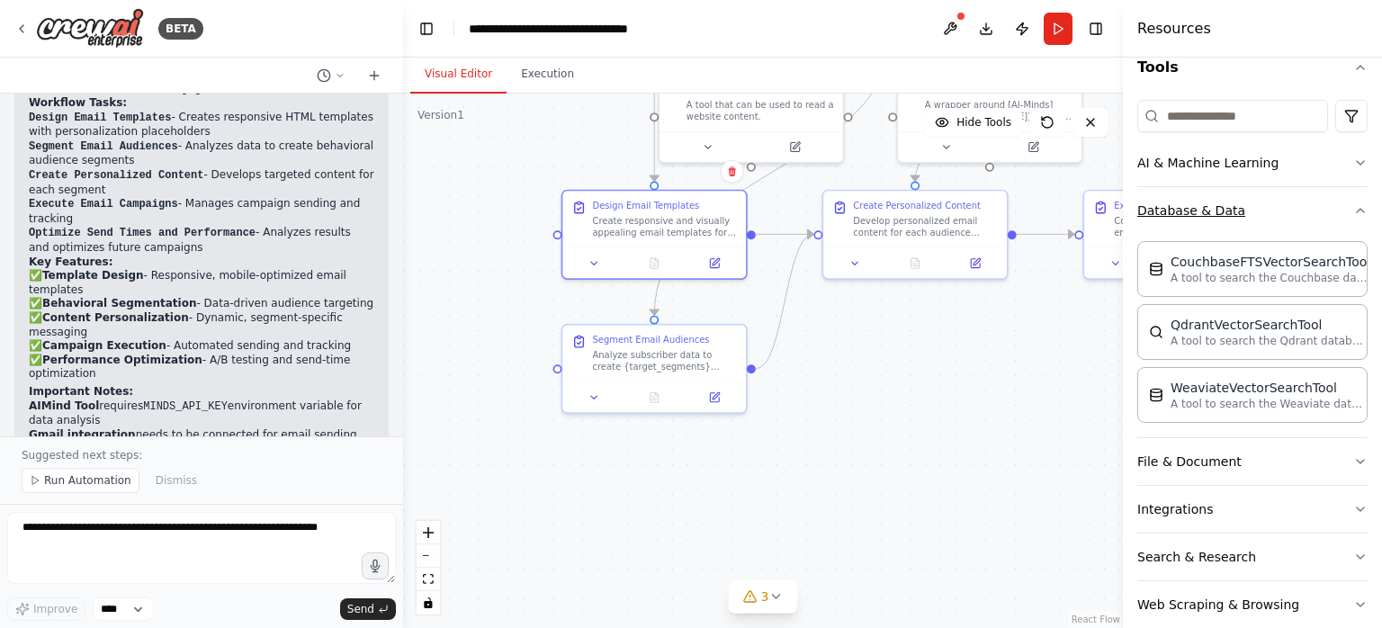
click at [1361, 209] on icon "button" at bounding box center [1359, 211] width 7 height 4
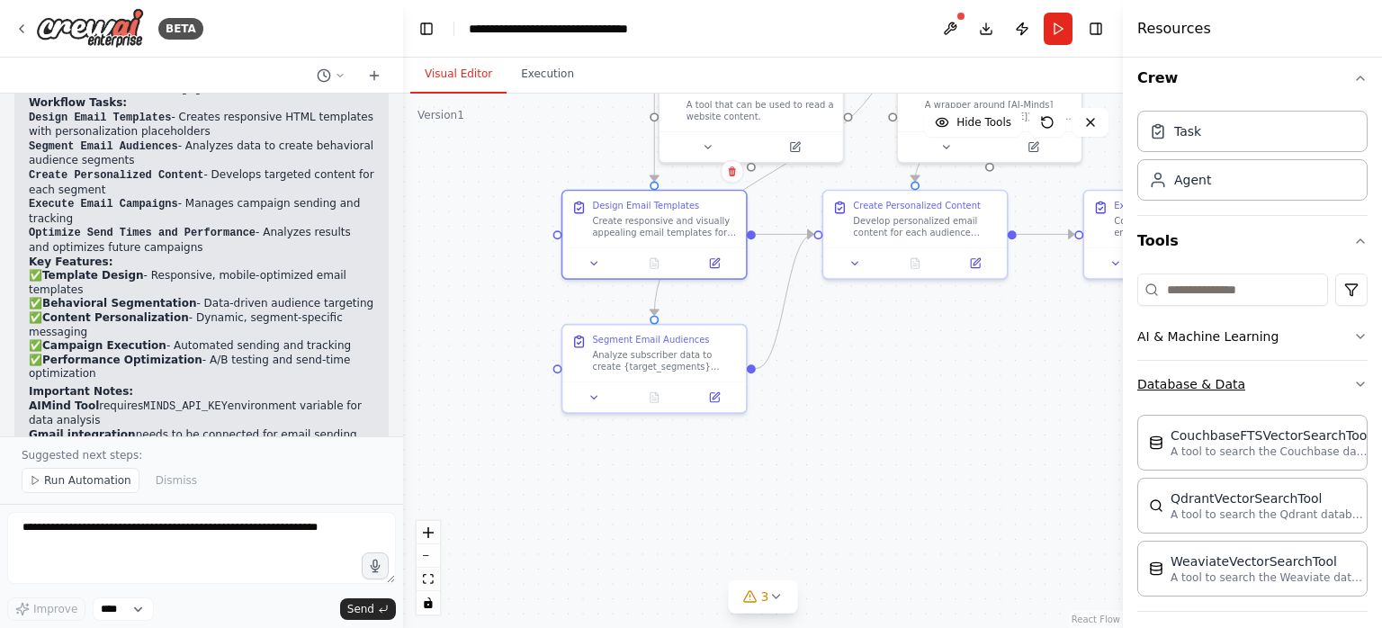
scroll to position [10, 0]
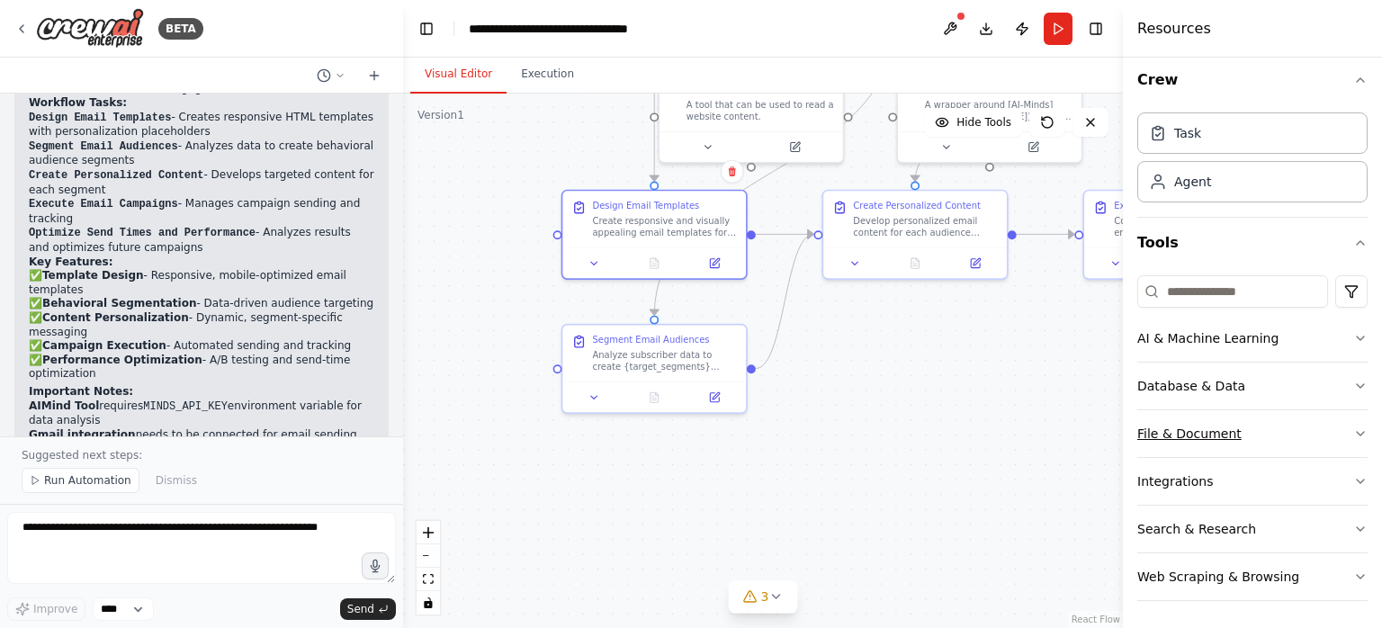
click at [1331, 430] on button "File & Document" at bounding box center [1252, 433] width 230 height 47
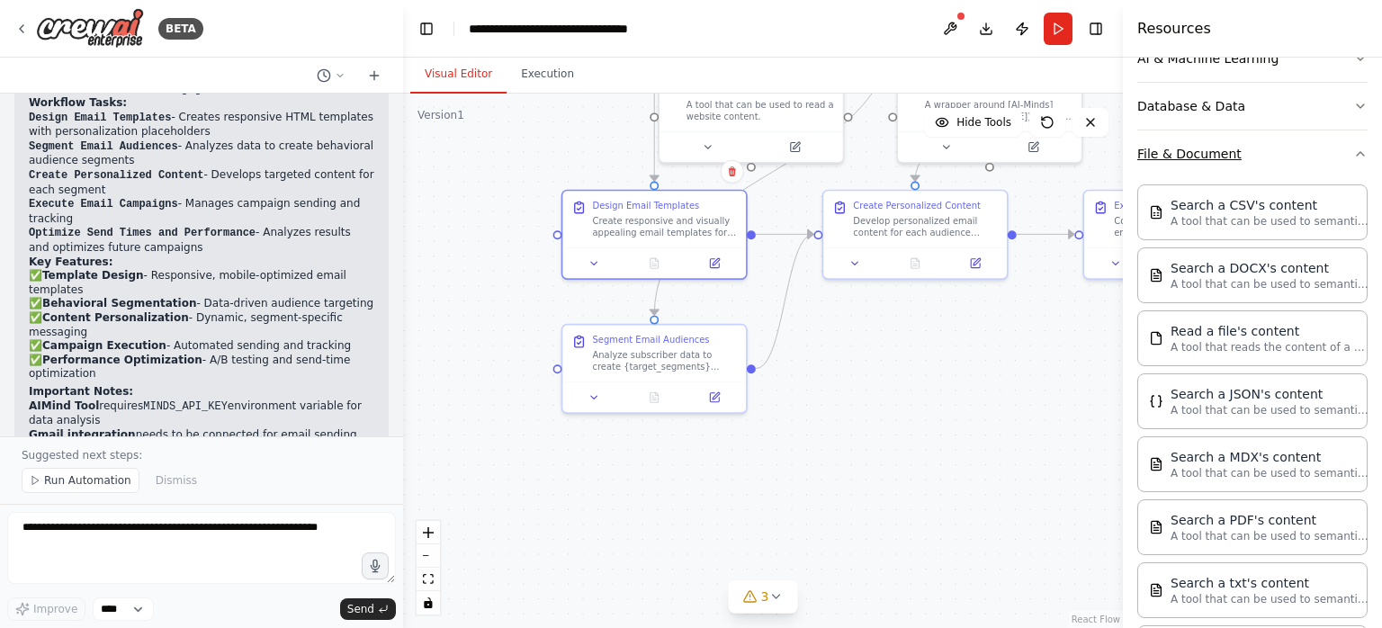
click at [1341, 162] on button "File & Document" at bounding box center [1252, 153] width 230 height 47
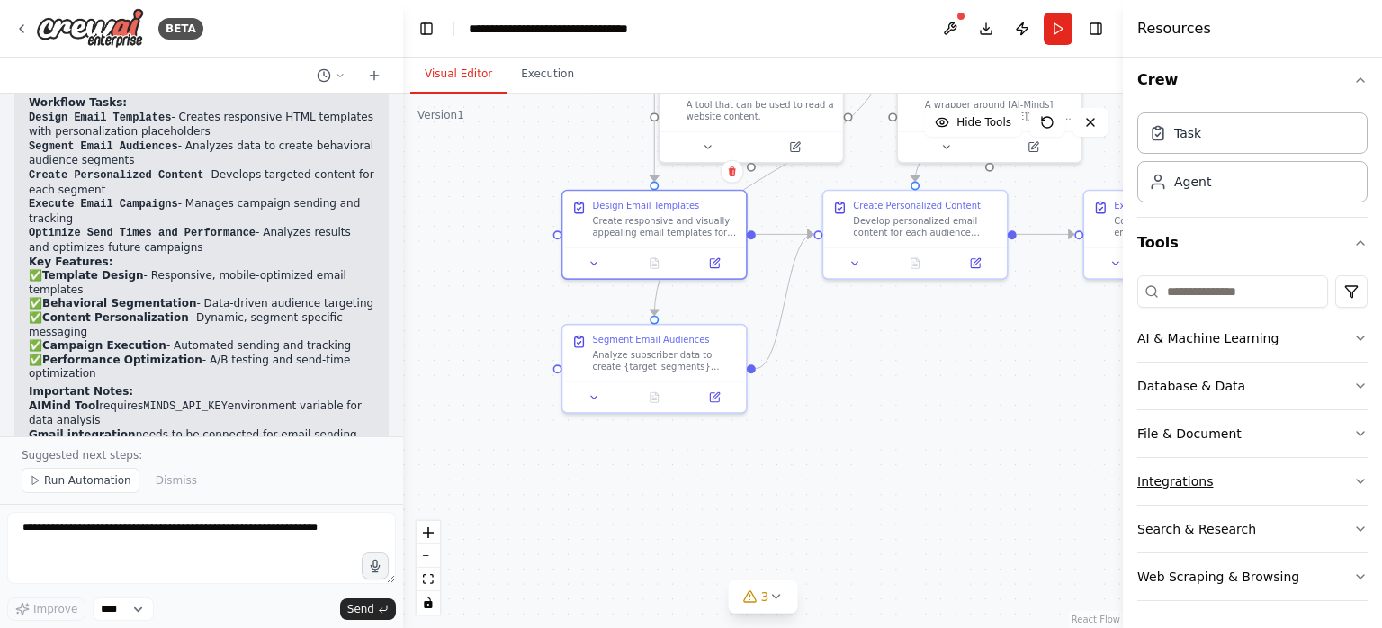
click at [1311, 480] on button "Integrations" at bounding box center [1252, 481] width 230 height 47
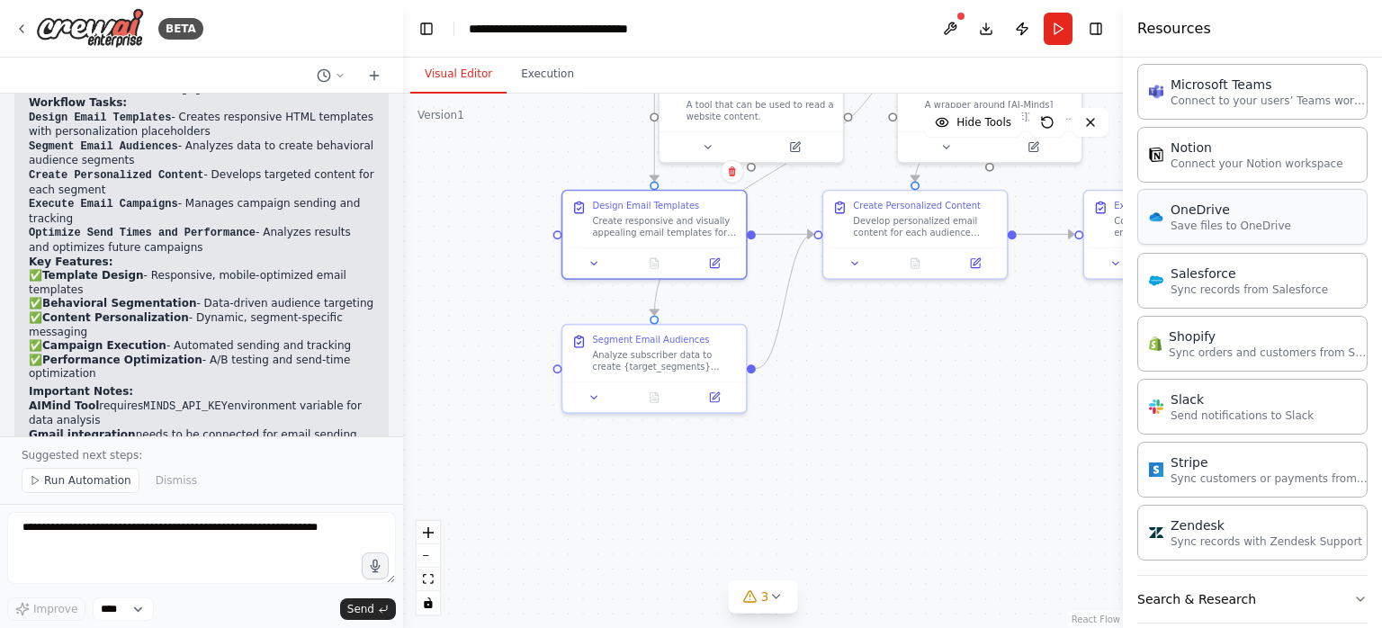
scroll to position [1276, 0]
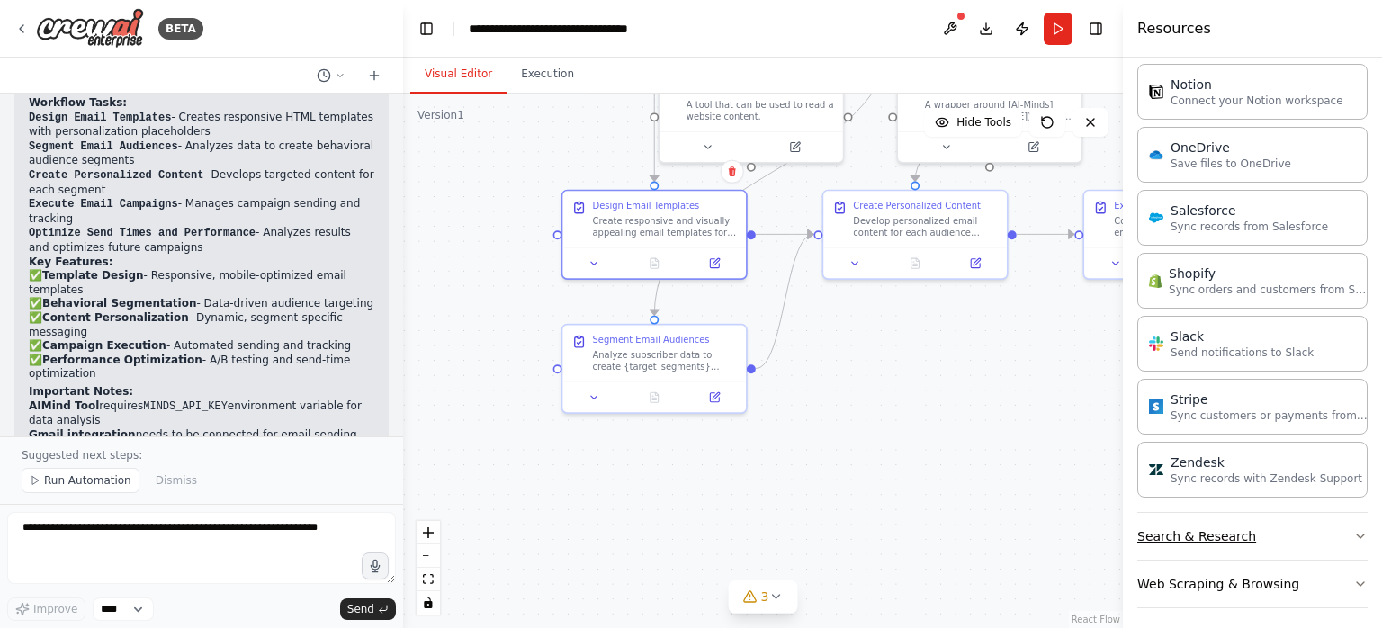
click at [1331, 526] on button "Search & Research" at bounding box center [1252, 536] width 230 height 47
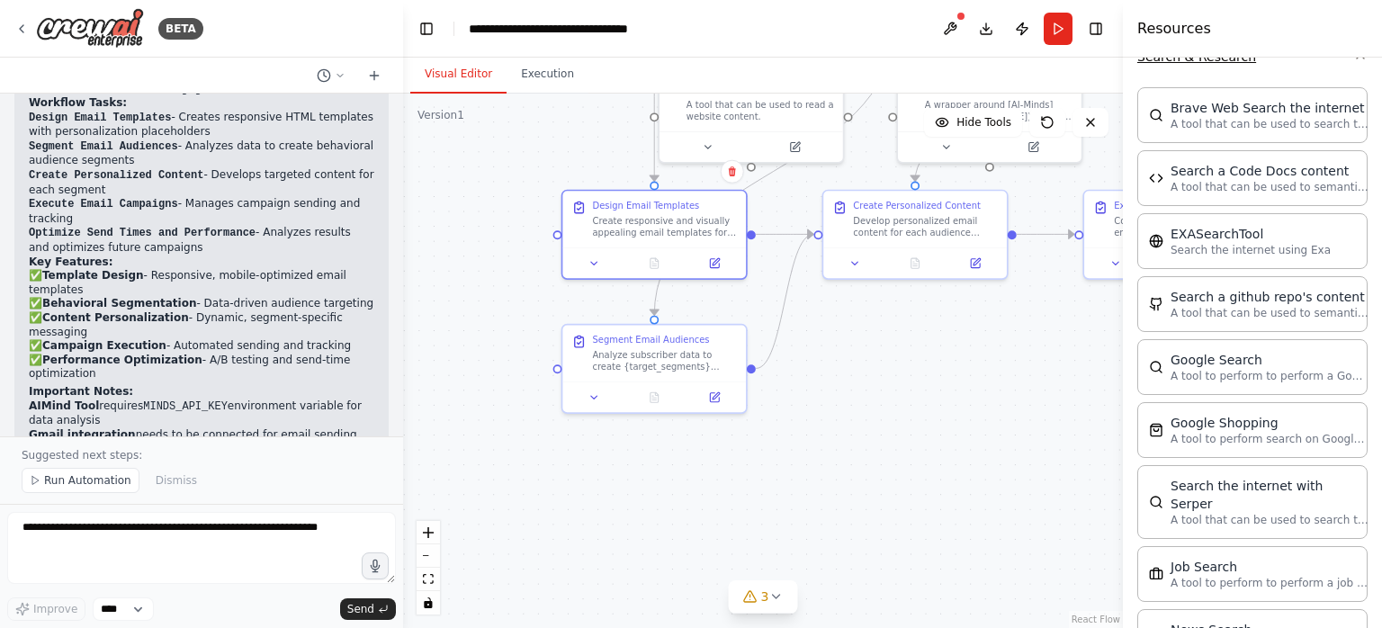
scroll to position [1759, 0]
